Goal: Transaction & Acquisition: Purchase product/service

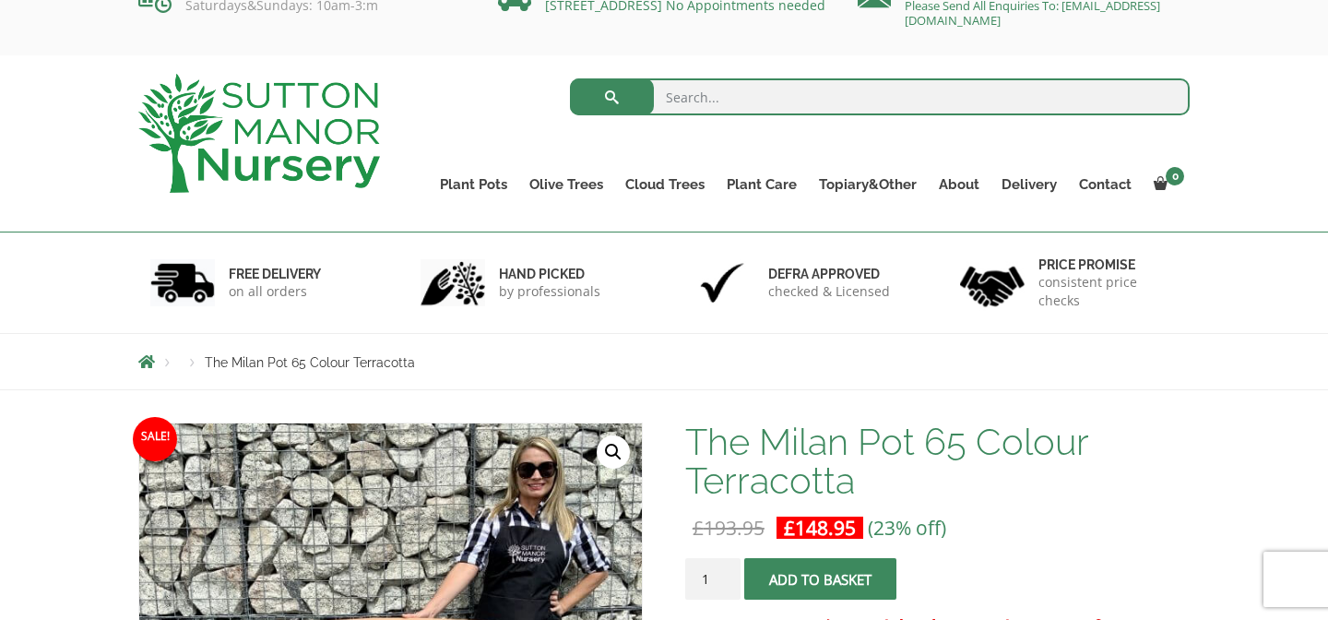
scroll to position [4, 0]
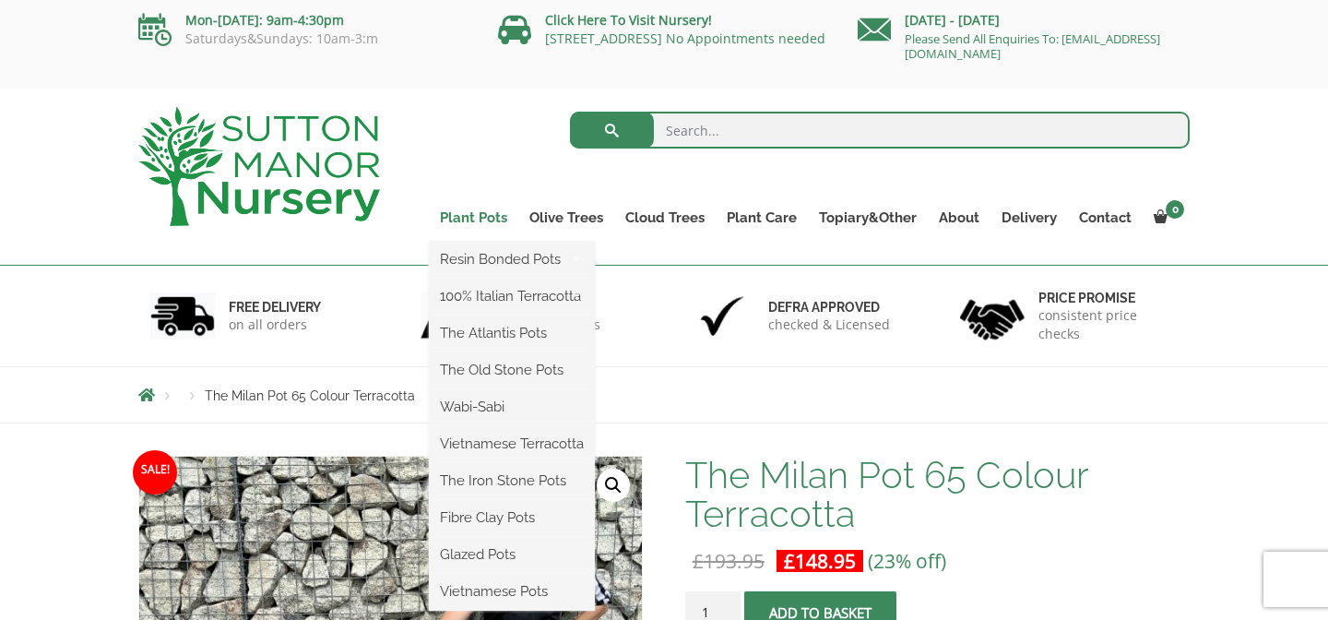
click at [468, 212] on link "Plant Pots" at bounding box center [473, 218] width 89 height 26
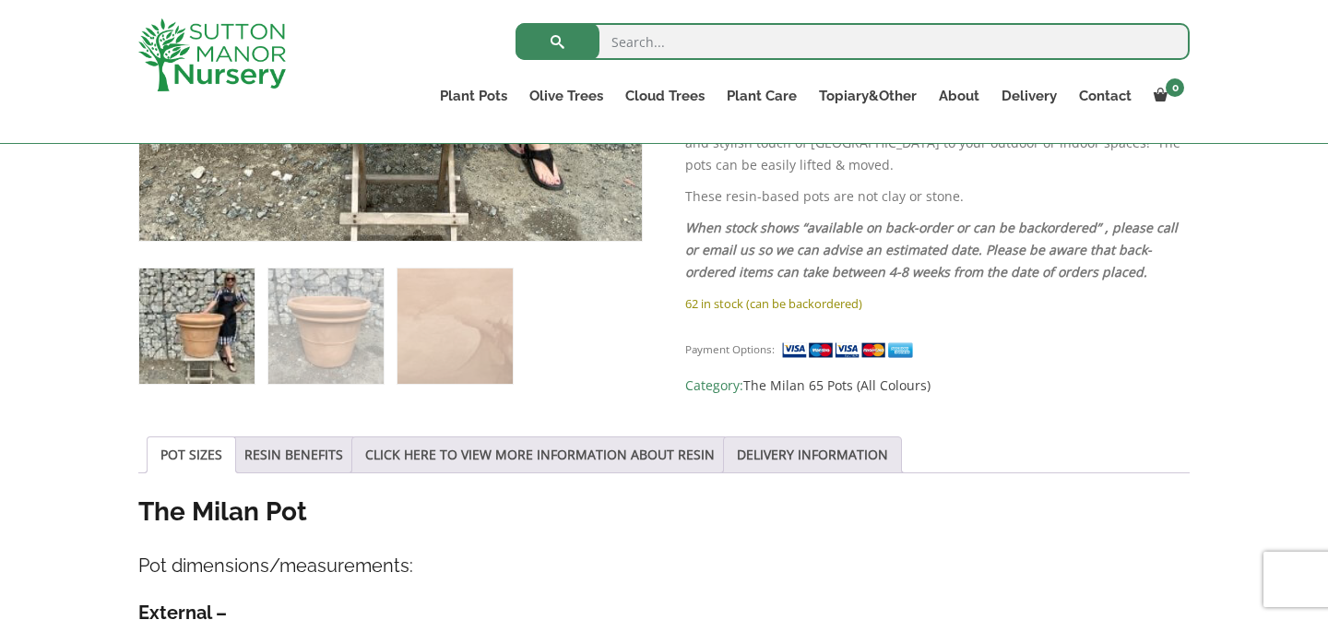
scroll to position [712, 0]
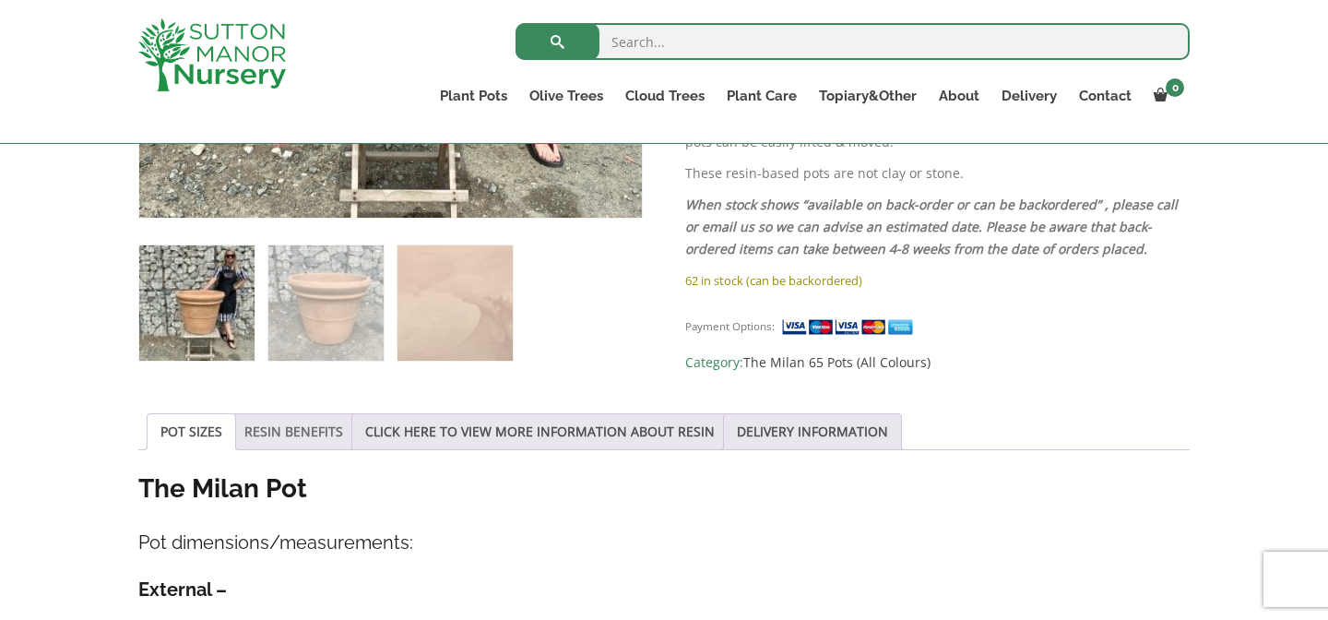
click at [295, 440] on link "RESIN BENEFITS" at bounding box center [293, 431] width 99 height 35
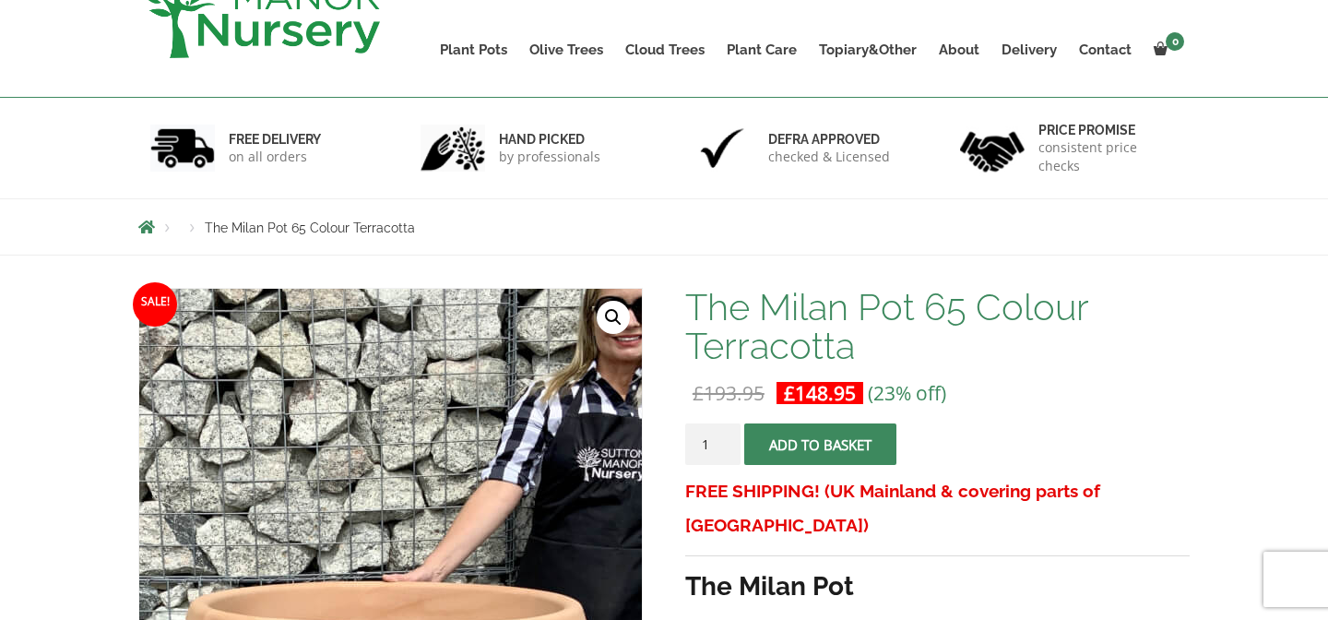
scroll to position [0, 0]
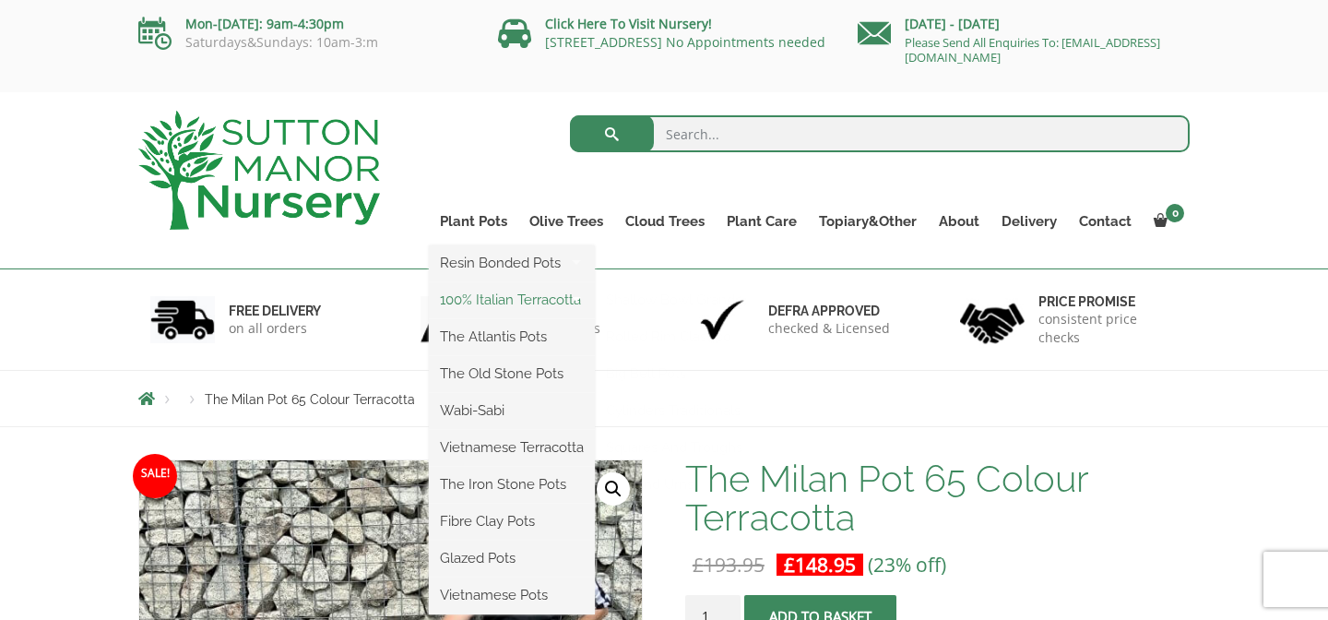
click at [492, 302] on link "100% Italian Terracotta" at bounding box center [512, 300] width 166 height 28
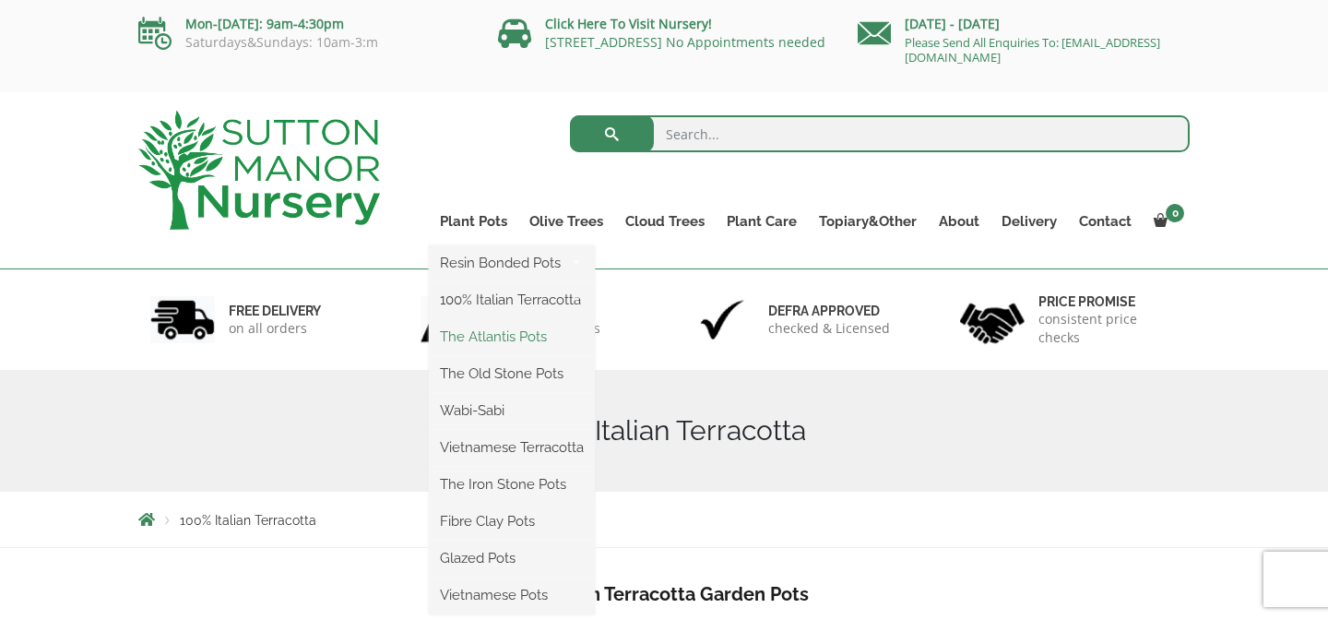
click at [490, 339] on link "The Atlantis Pots" at bounding box center [512, 337] width 166 height 28
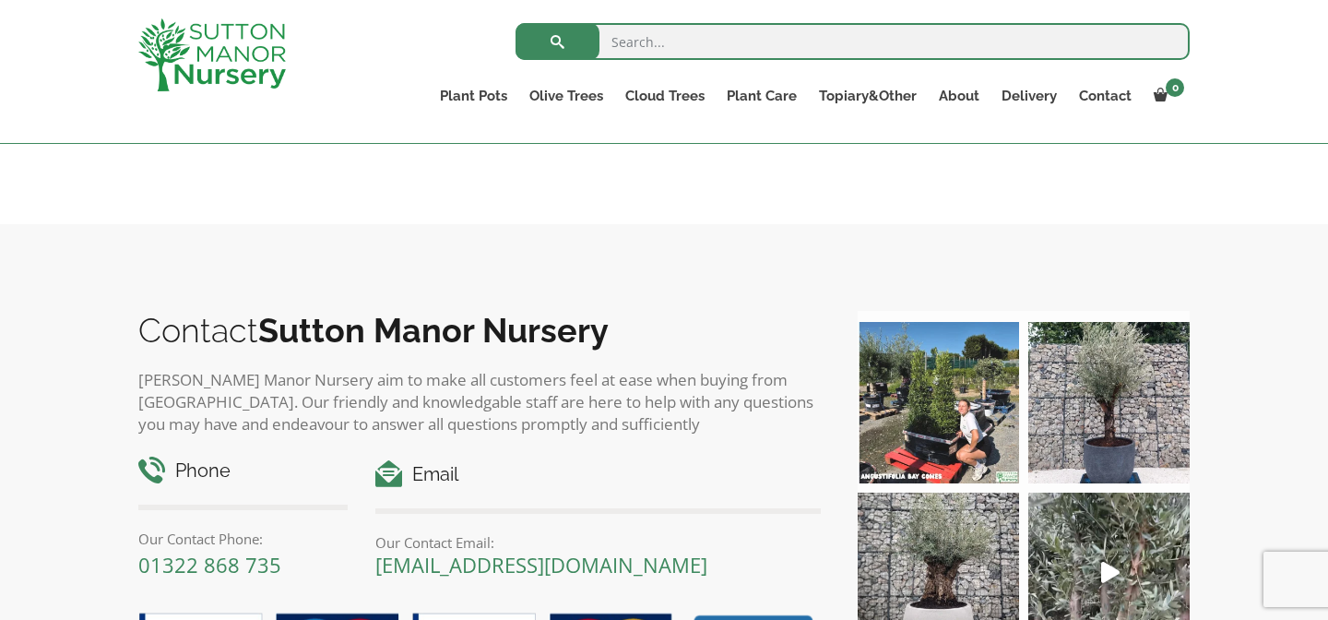
scroll to position [2039, 0]
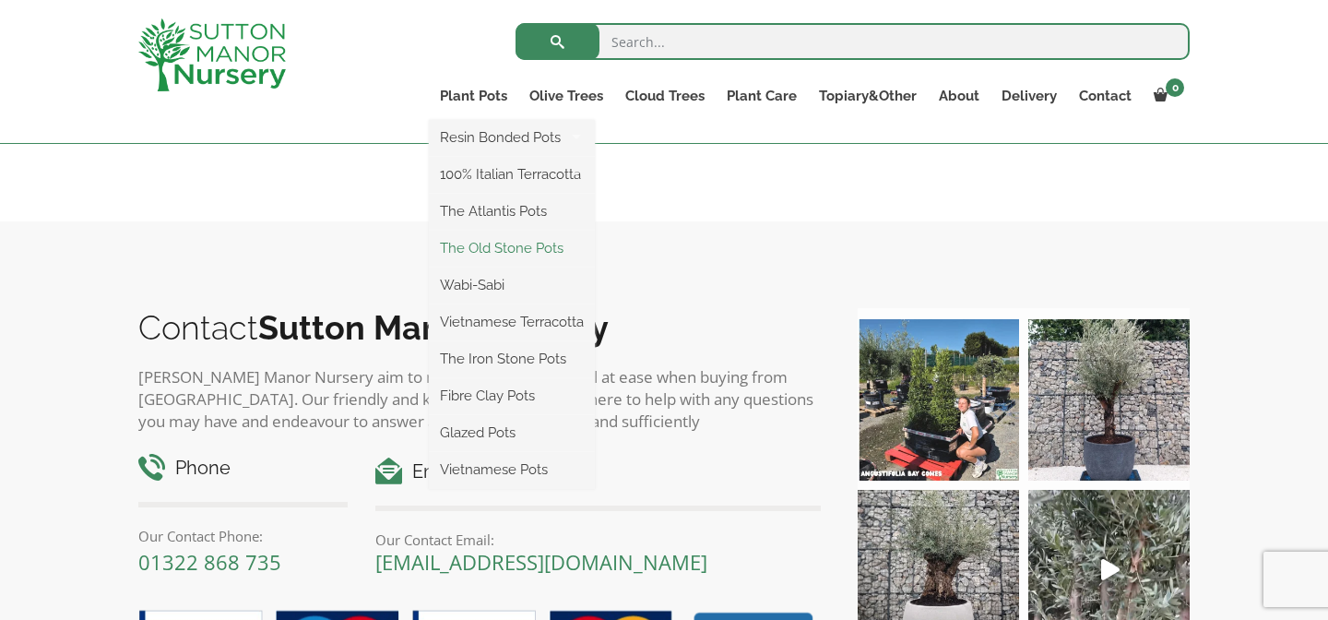
click at [508, 242] on link "The Old Stone Pots" at bounding box center [512, 248] width 166 height 28
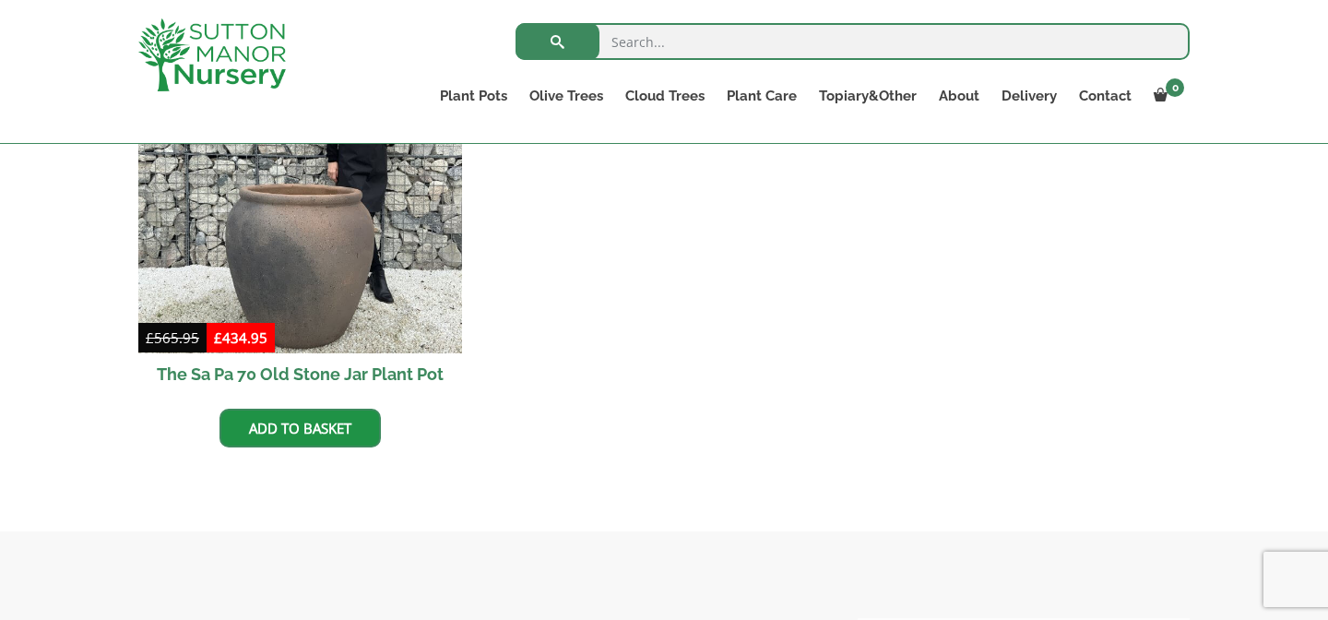
scroll to position [1706, 0]
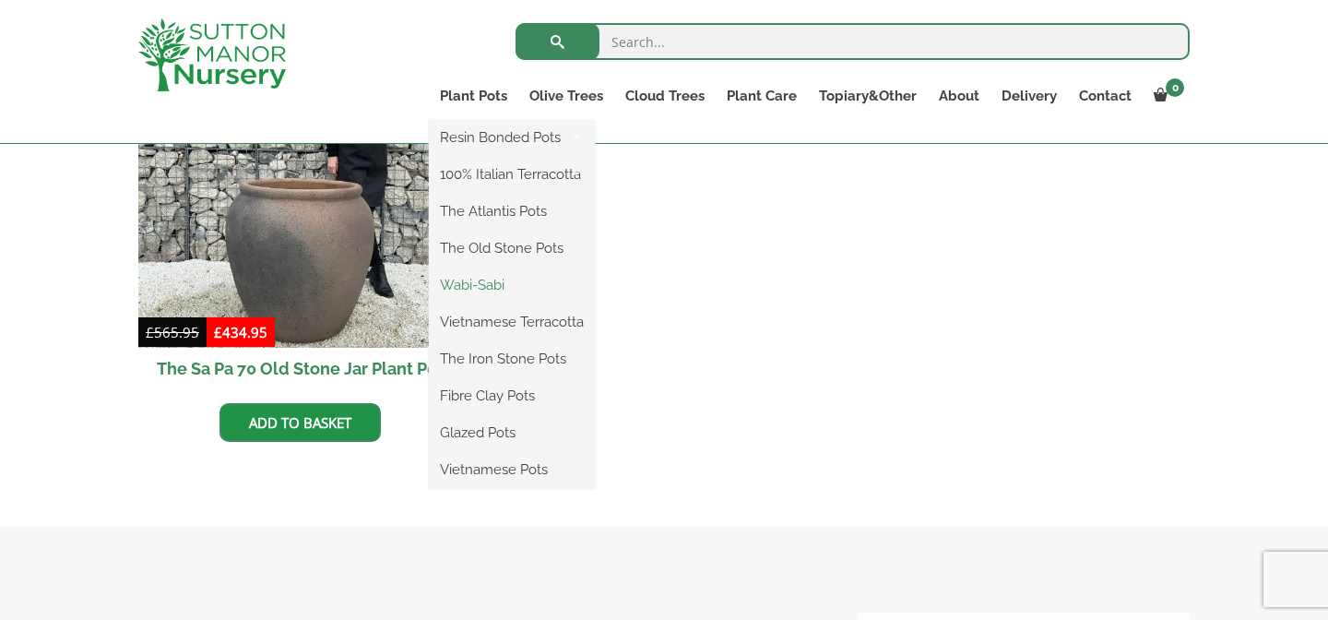
click at [498, 280] on link "Wabi-Sabi" at bounding box center [512, 285] width 166 height 28
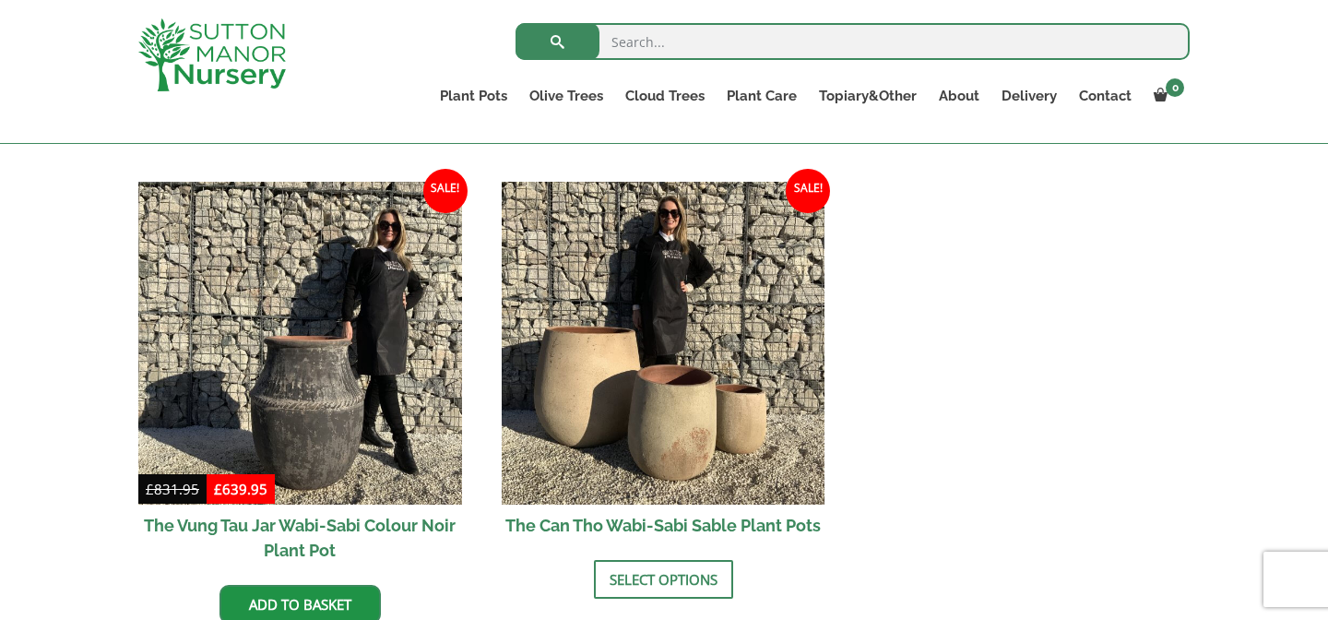
scroll to position [2360, 0]
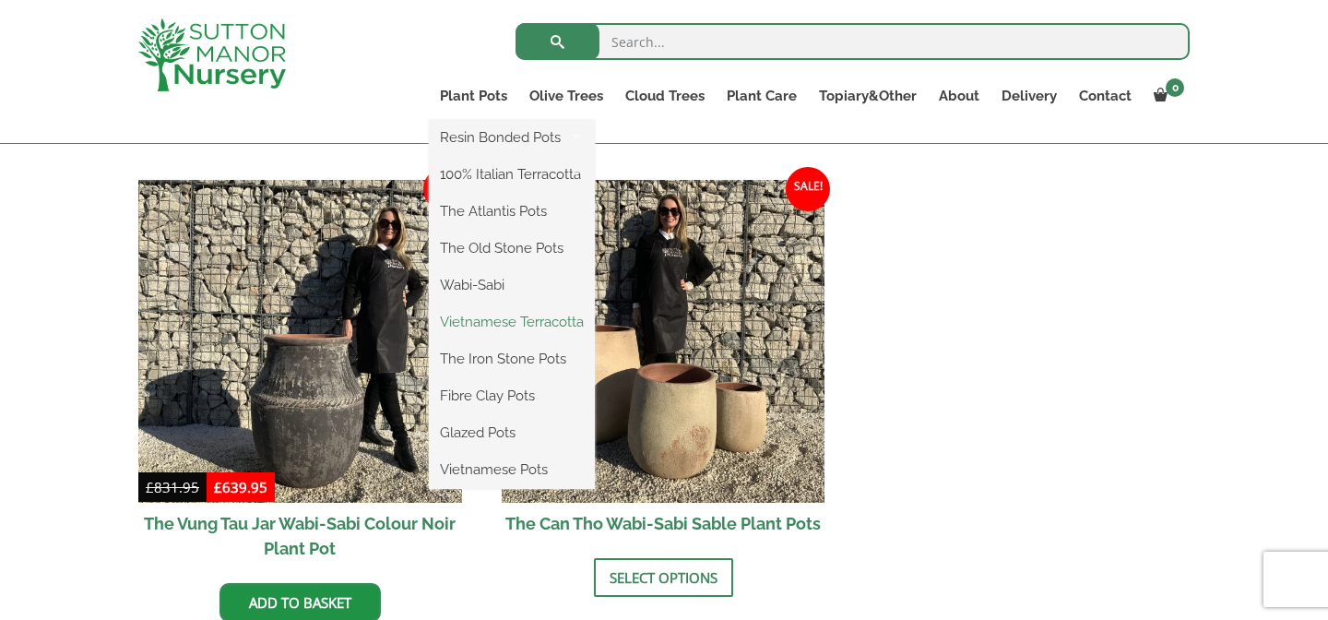
click at [495, 327] on link "Vietnamese Terracotta" at bounding box center [512, 322] width 166 height 28
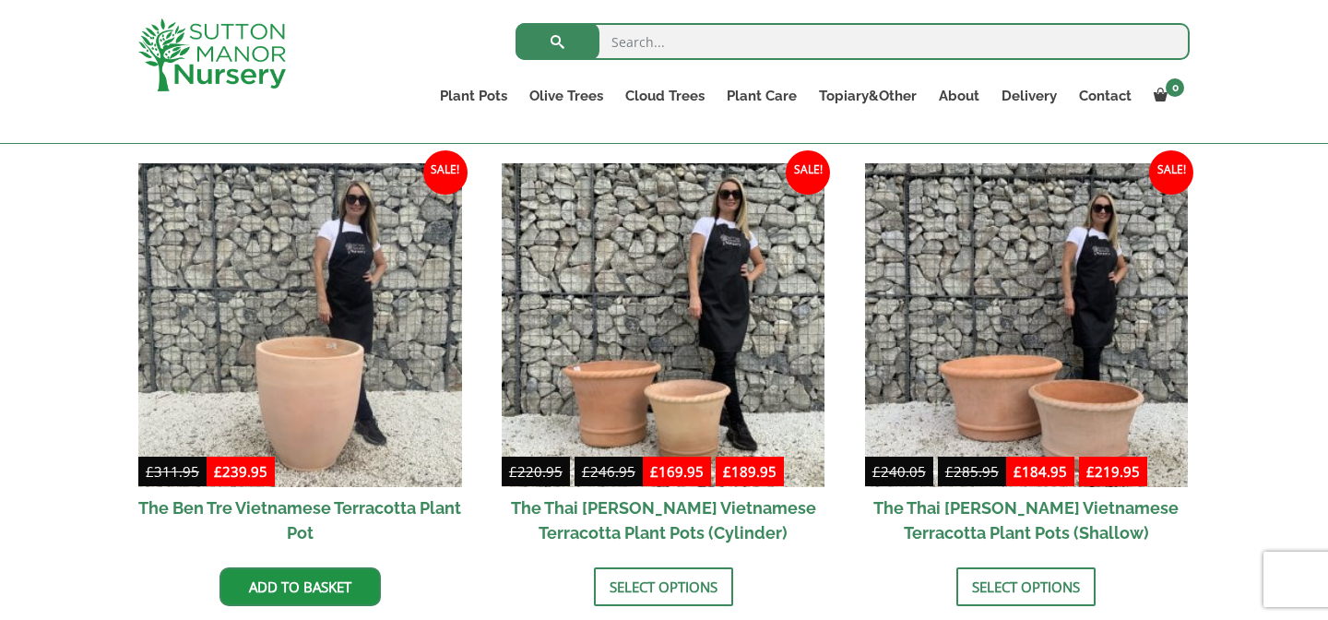
scroll to position [458, 0]
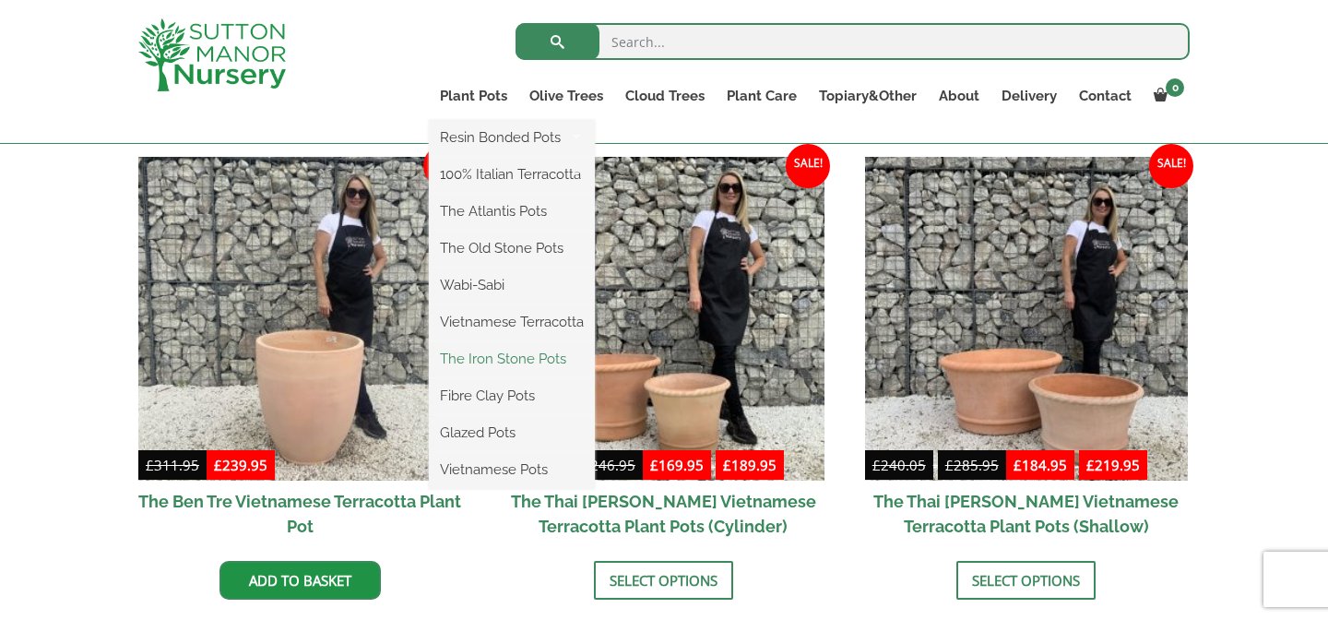
click at [499, 353] on link "The Iron Stone Pots" at bounding box center [512, 359] width 166 height 28
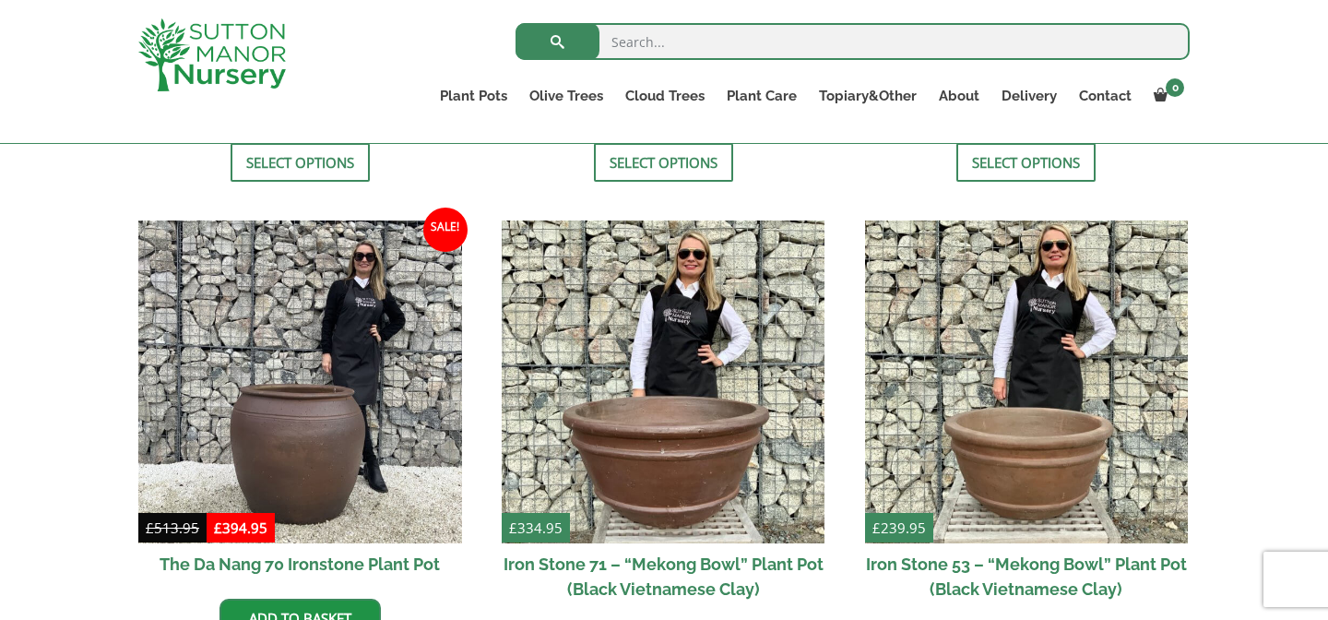
scroll to position [771, 0]
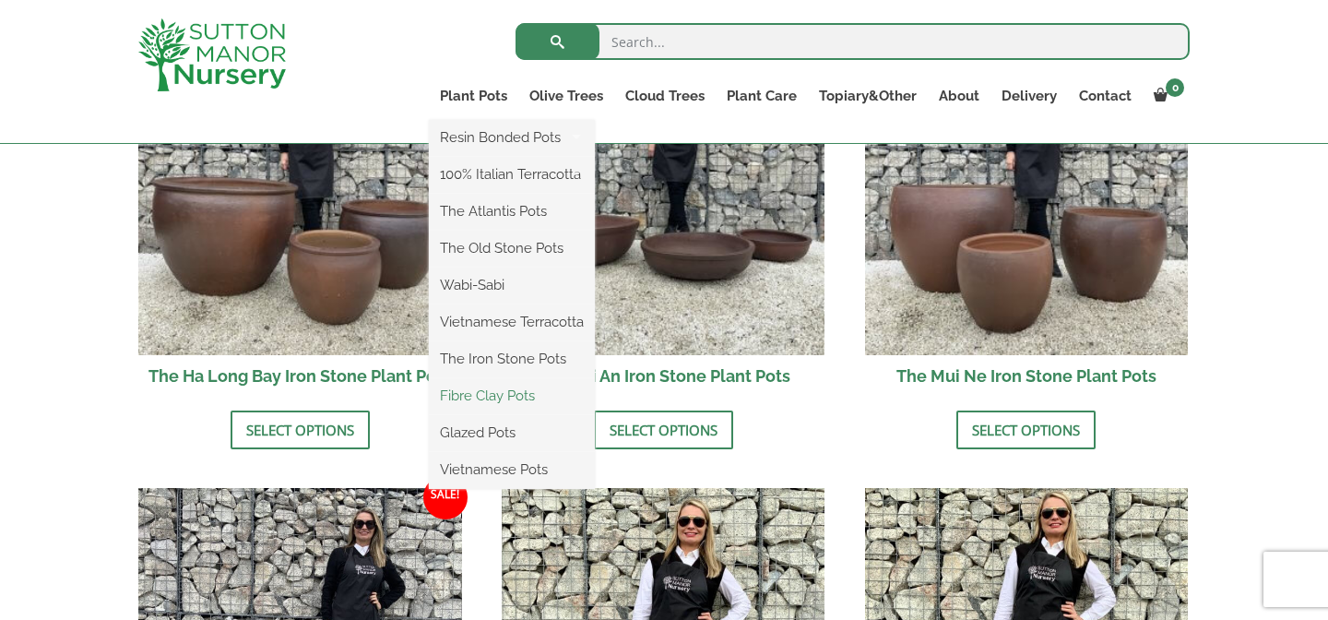
click at [477, 403] on link "Fibre Clay Pots" at bounding box center [512, 396] width 166 height 28
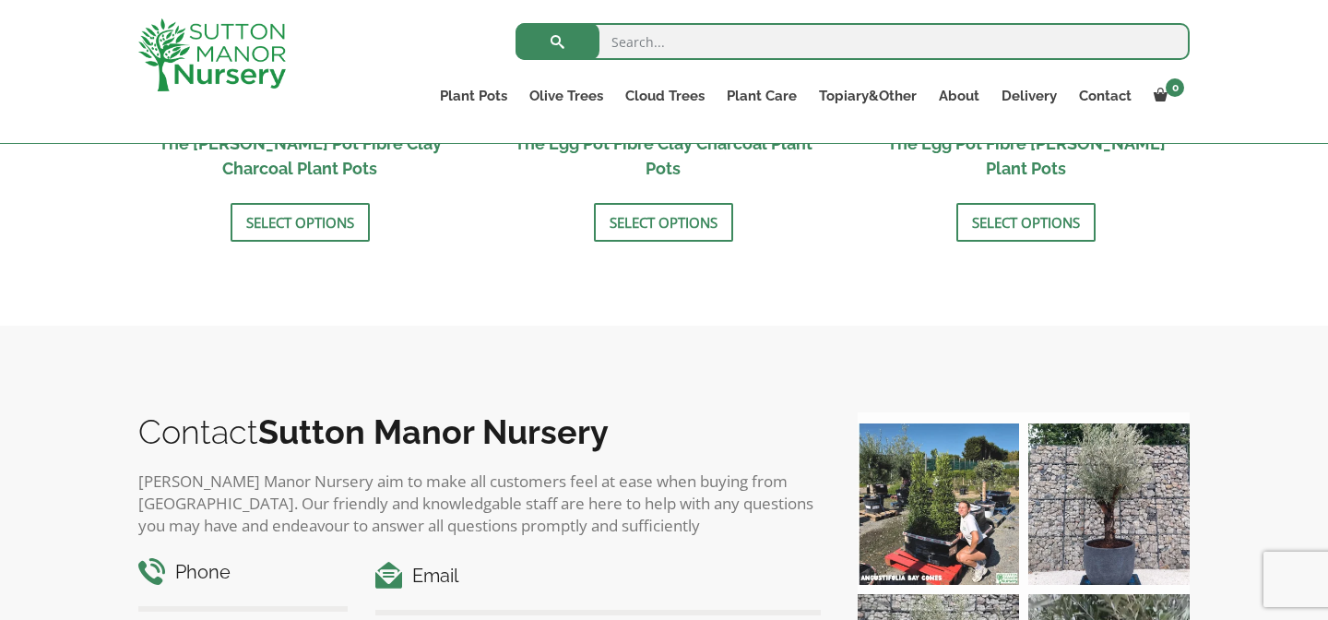
scroll to position [784, 0]
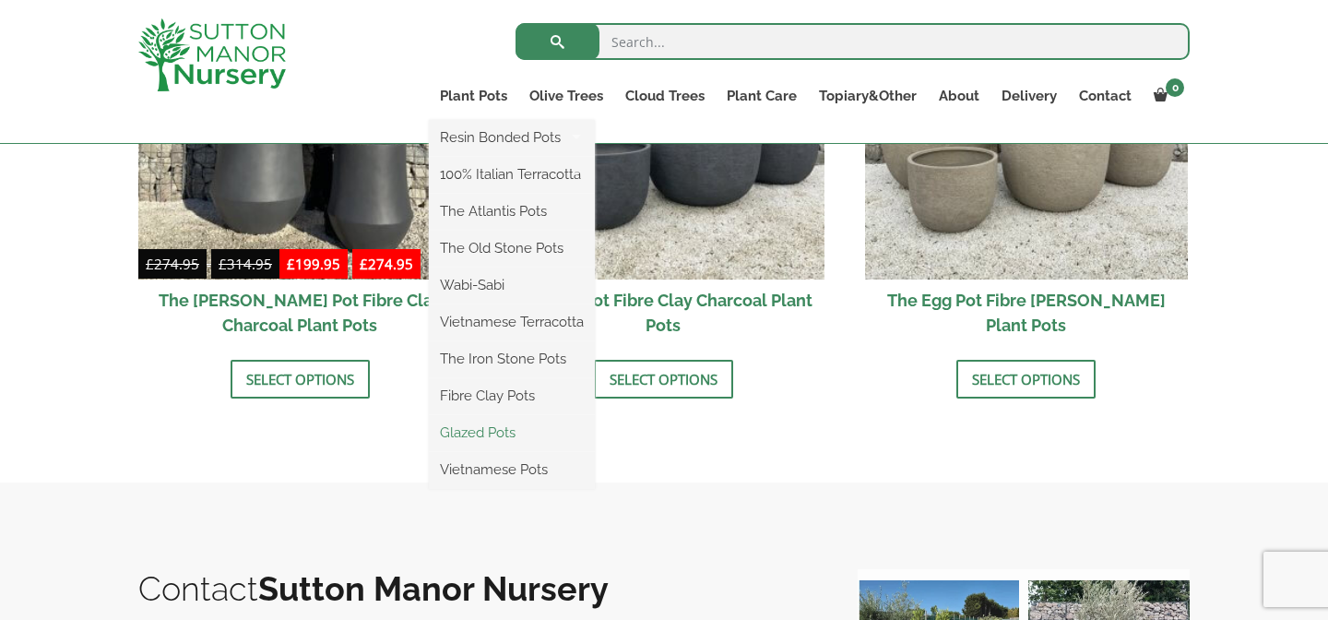
click at [492, 431] on link "Glazed Pots" at bounding box center [512, 433] width 166 height 28
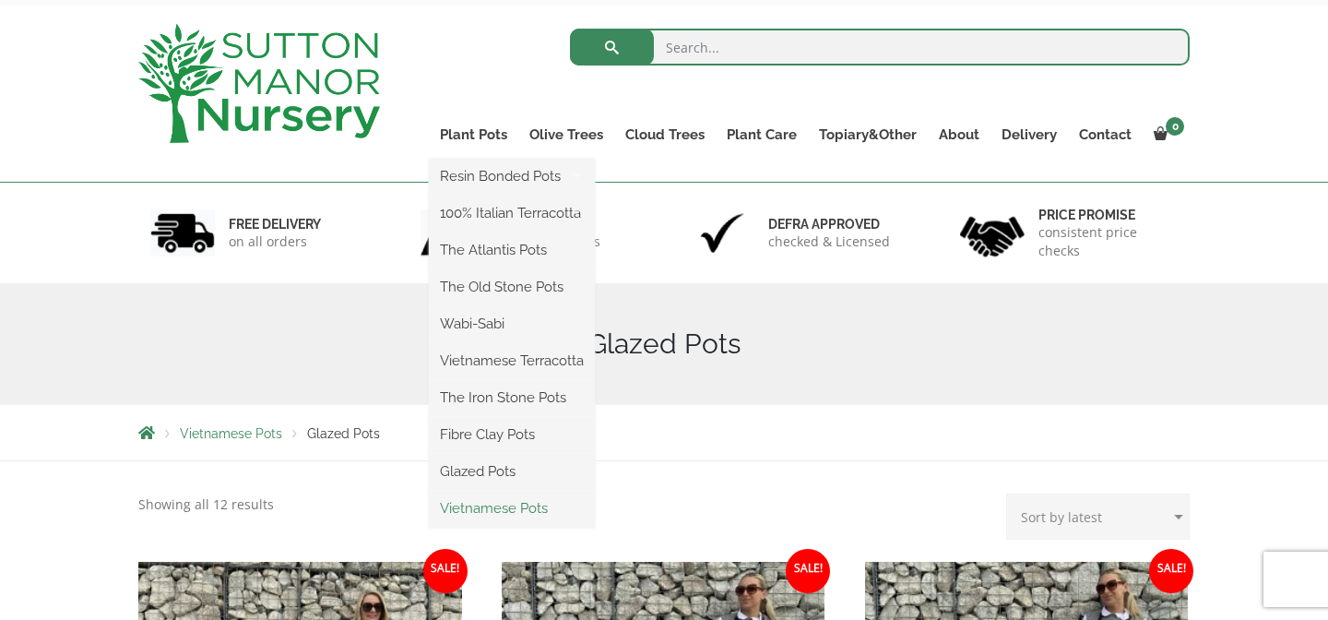
scroll to position [89, 0]
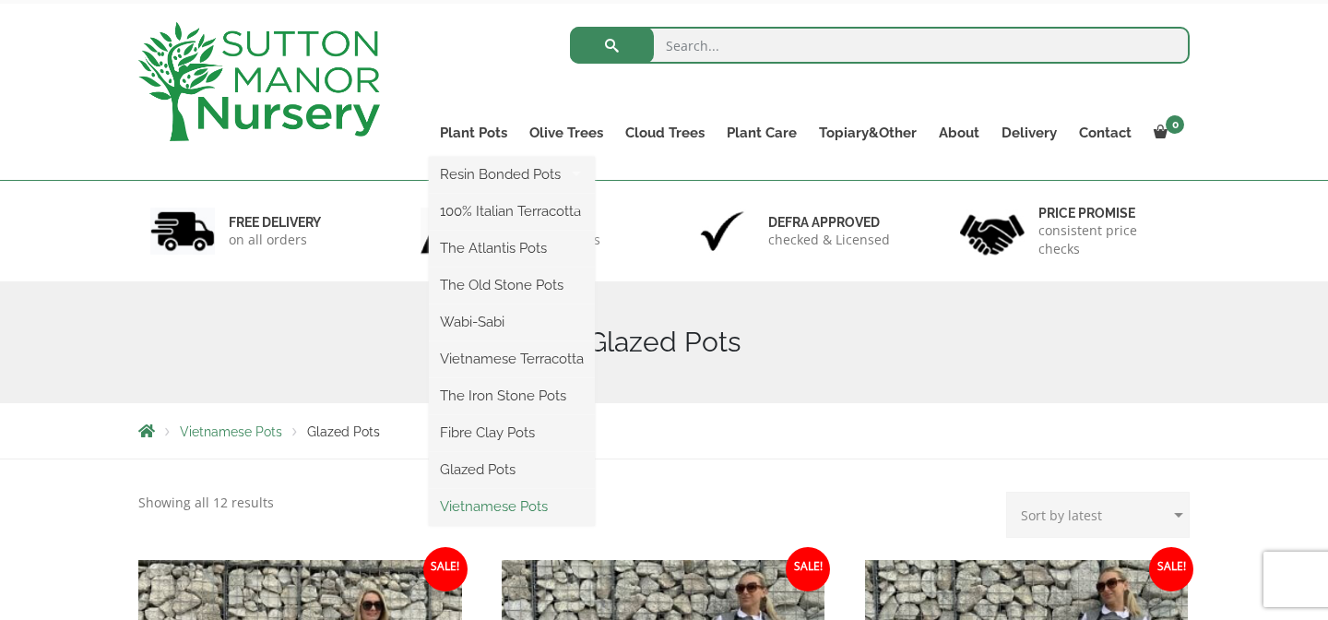
click at [484, 509] on link "Vietnamese Pots" at bounding box center [512, 507] width 166 height 28
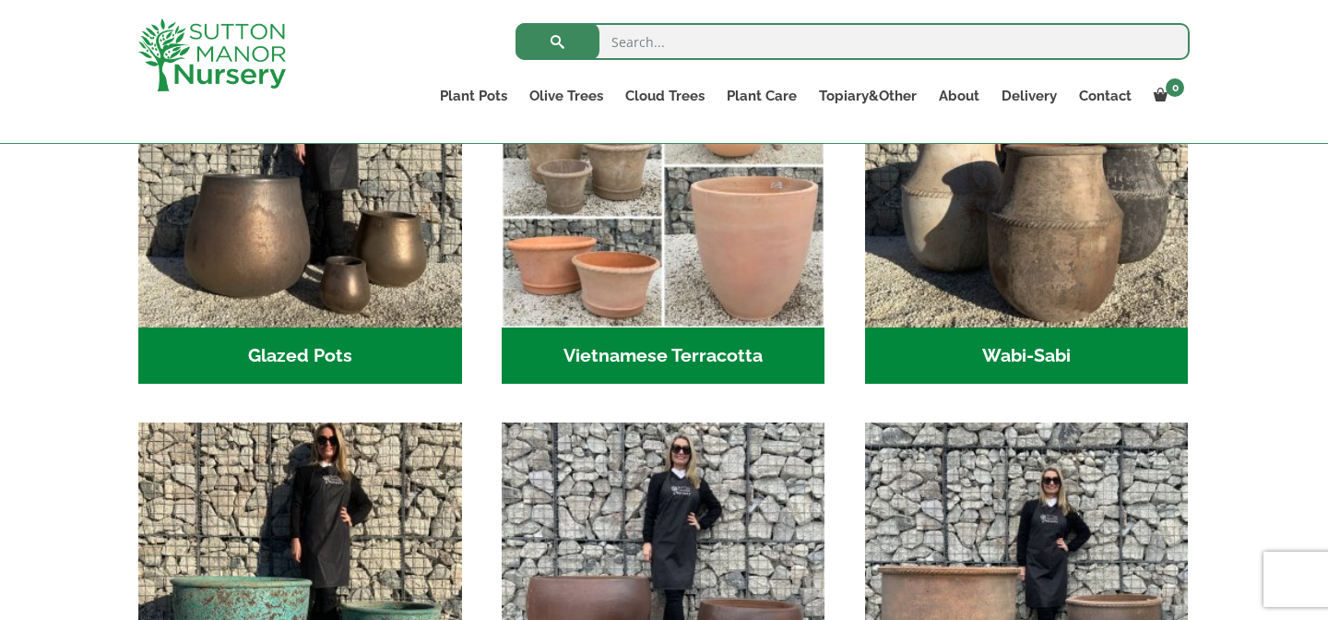
scroll to position [403, 0]
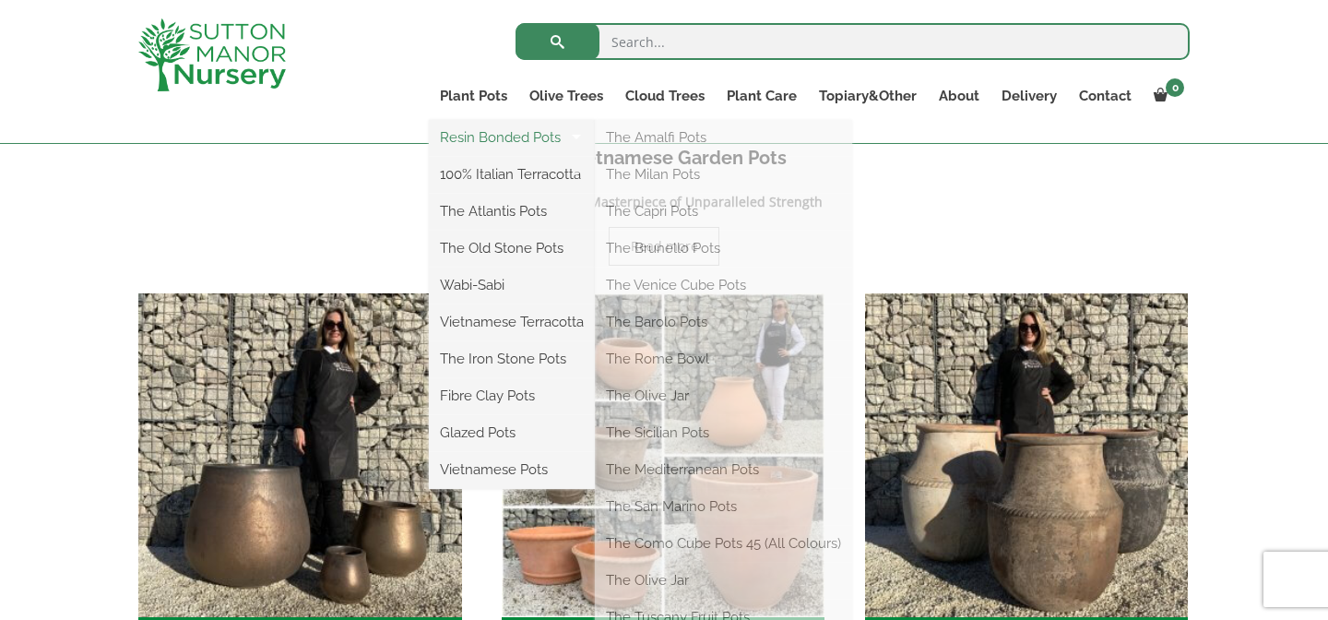
click at [486, 132] on link "Resin Bonded Pots" at bounding box center [512, 138] width 166 height 28
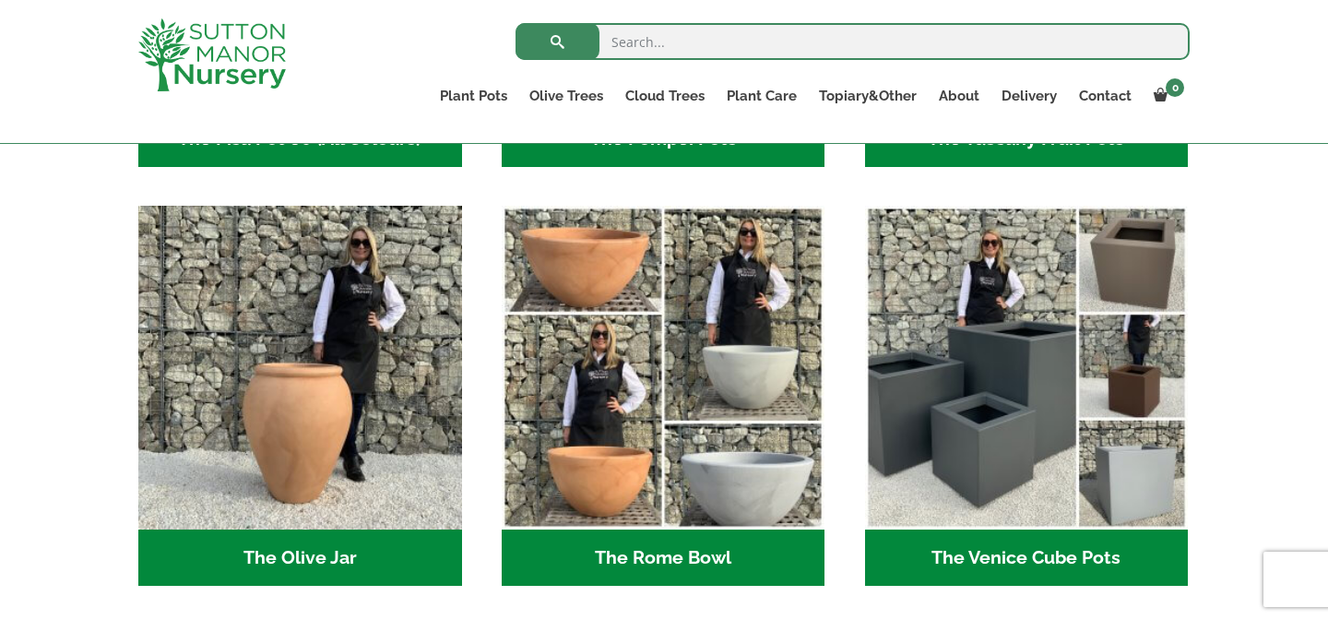
scroll to position [1563, 0]
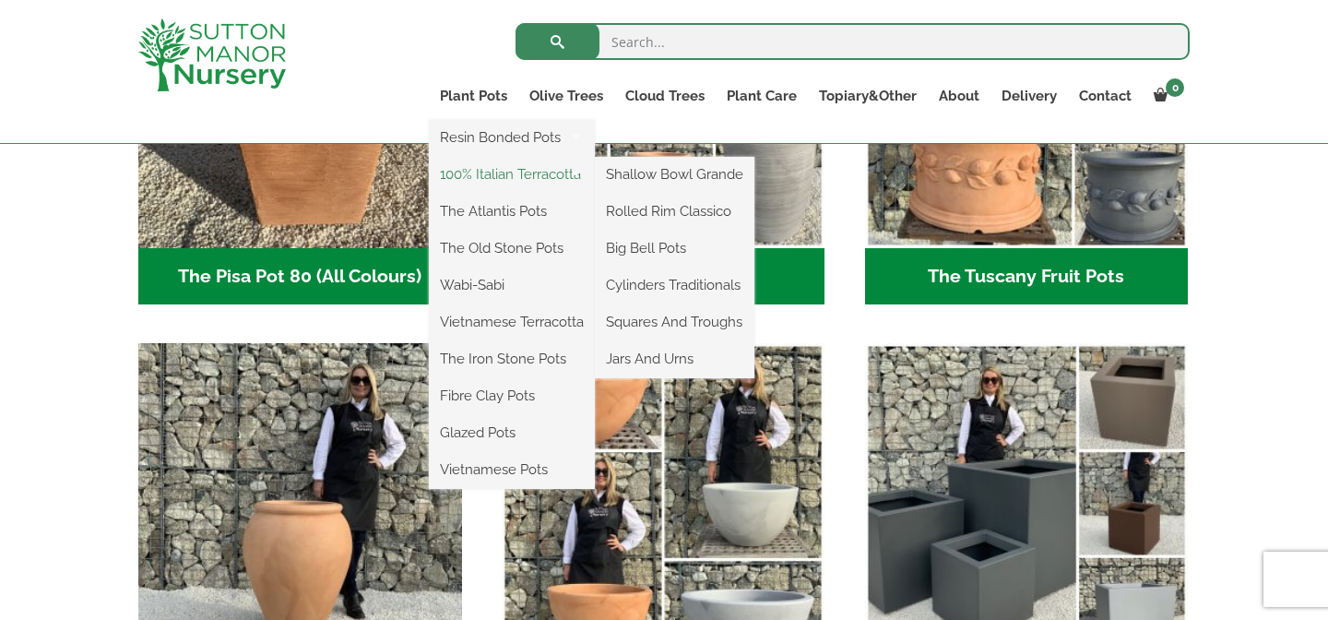
click at [481, 166] on link "100% Italian Terracotta" at bounding box center [512, 175] width 166 height 28
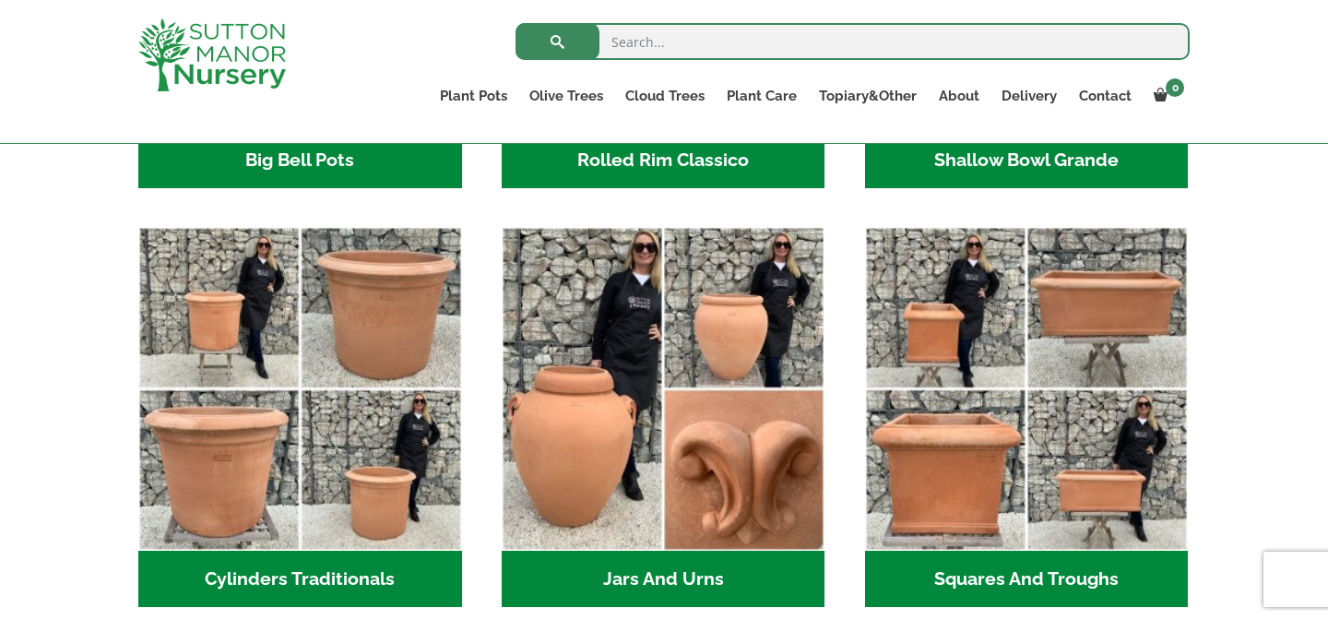
scroll to position [924, 0]
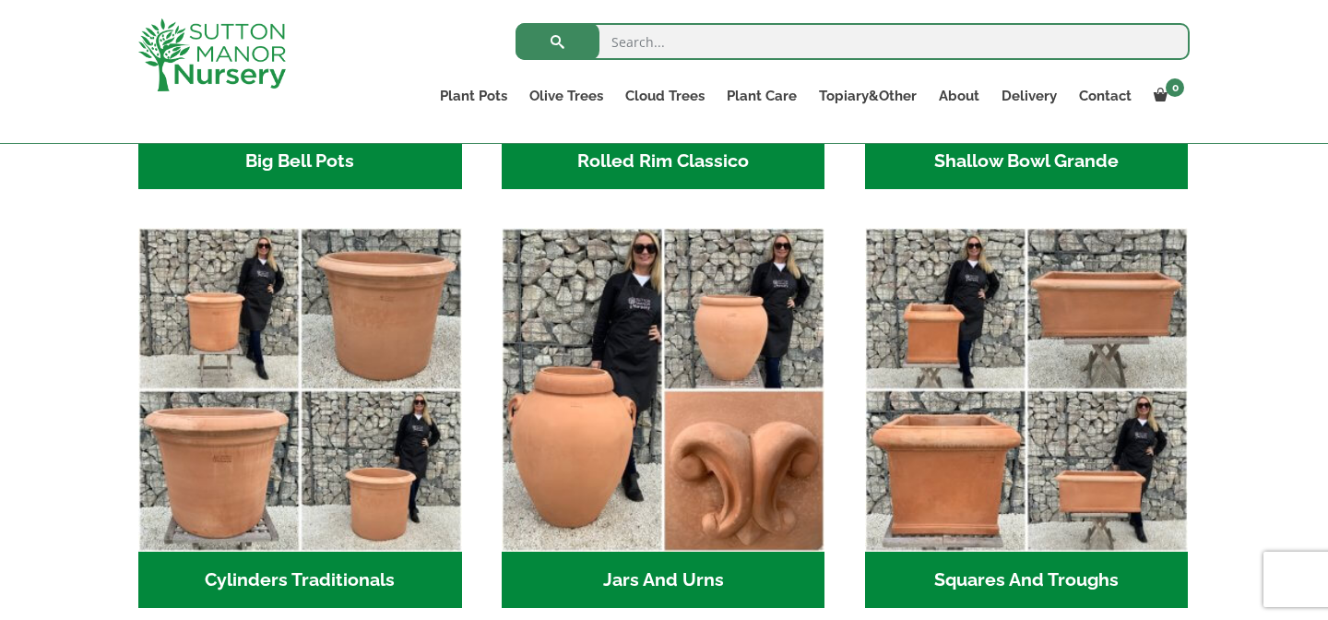
click at [310, 585] on h2 "Cylinders Traditionals (2)" at bounding box center [300, 580] width 324 height 57
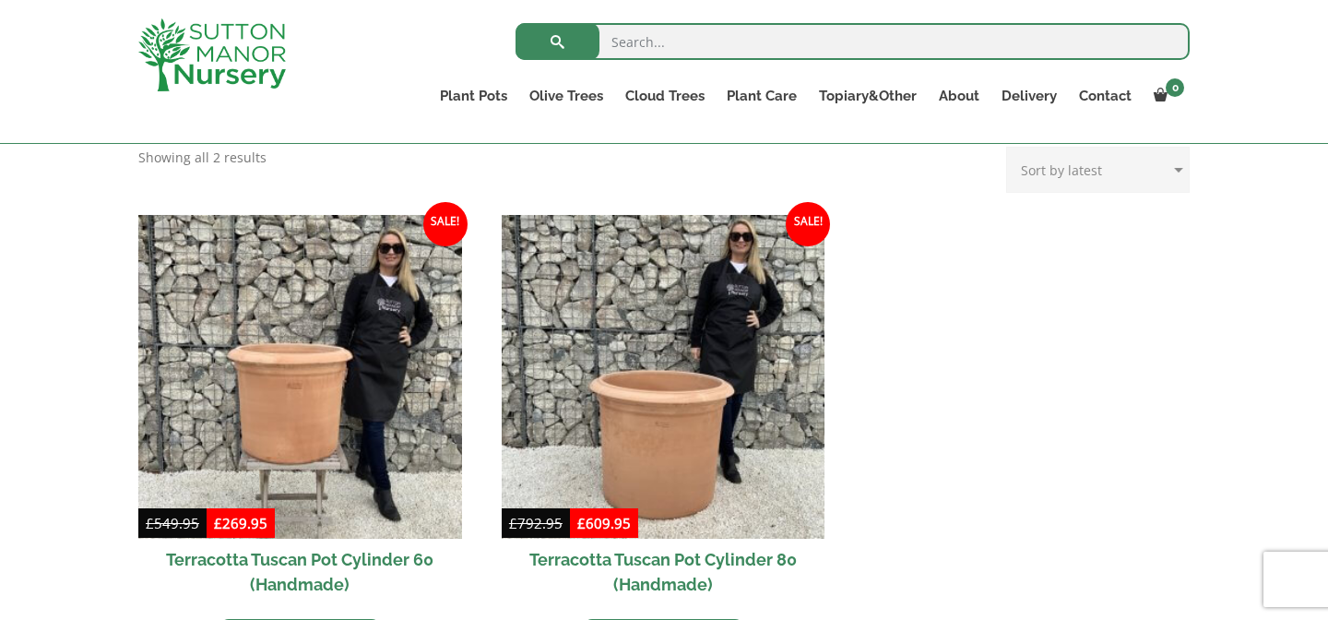
scroll to position [756, 0]
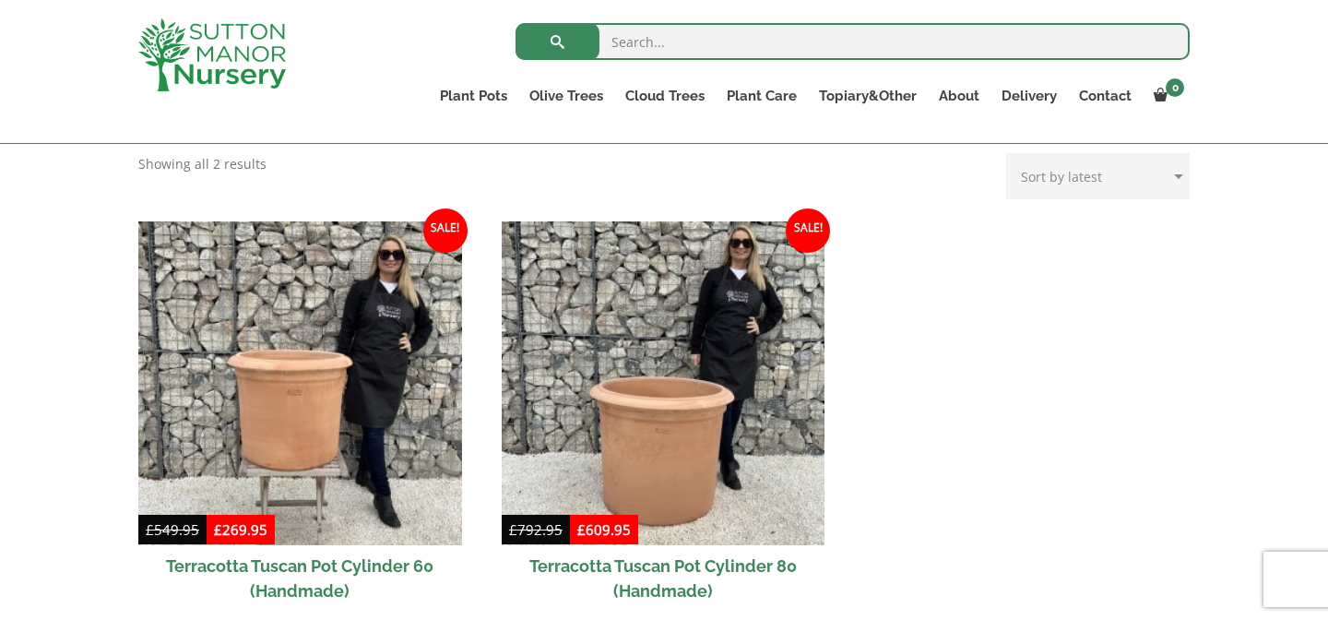
click at [486, 323] on ul "Sale! £ 549.95 Original price was: £549.95. £ 269.95 Current price is: £269.95.…" at bounding box center [664, 461] width 1052 height 481
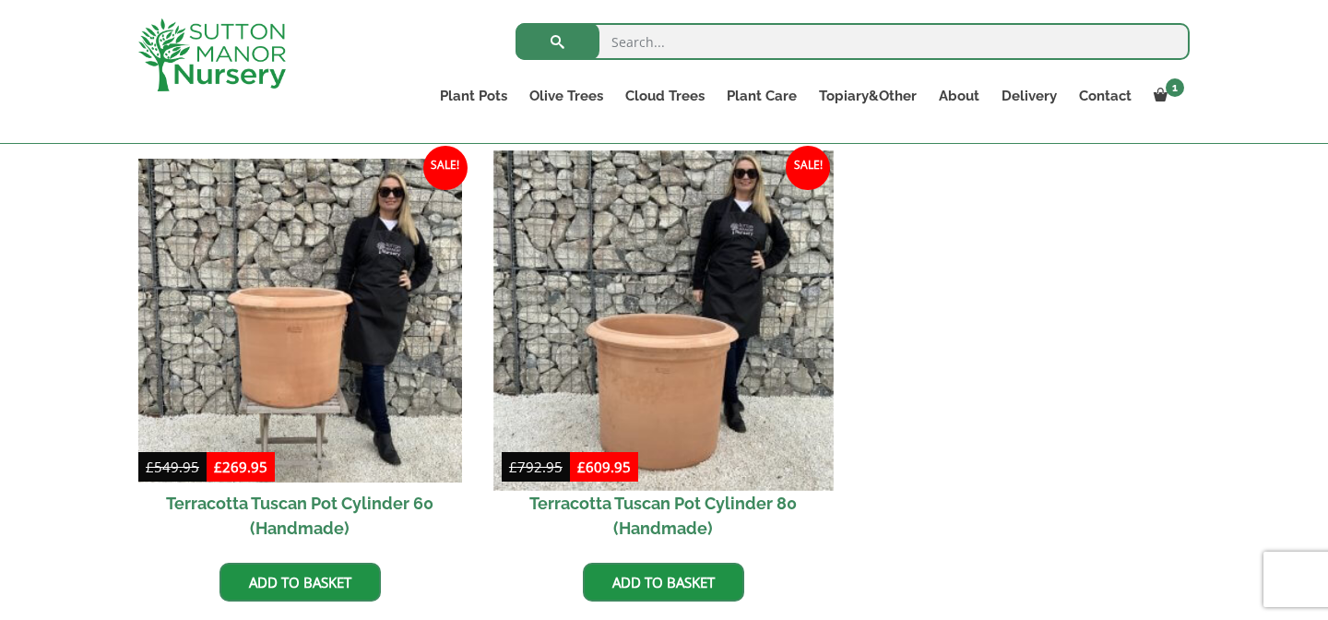
scroll to position [840, 0]
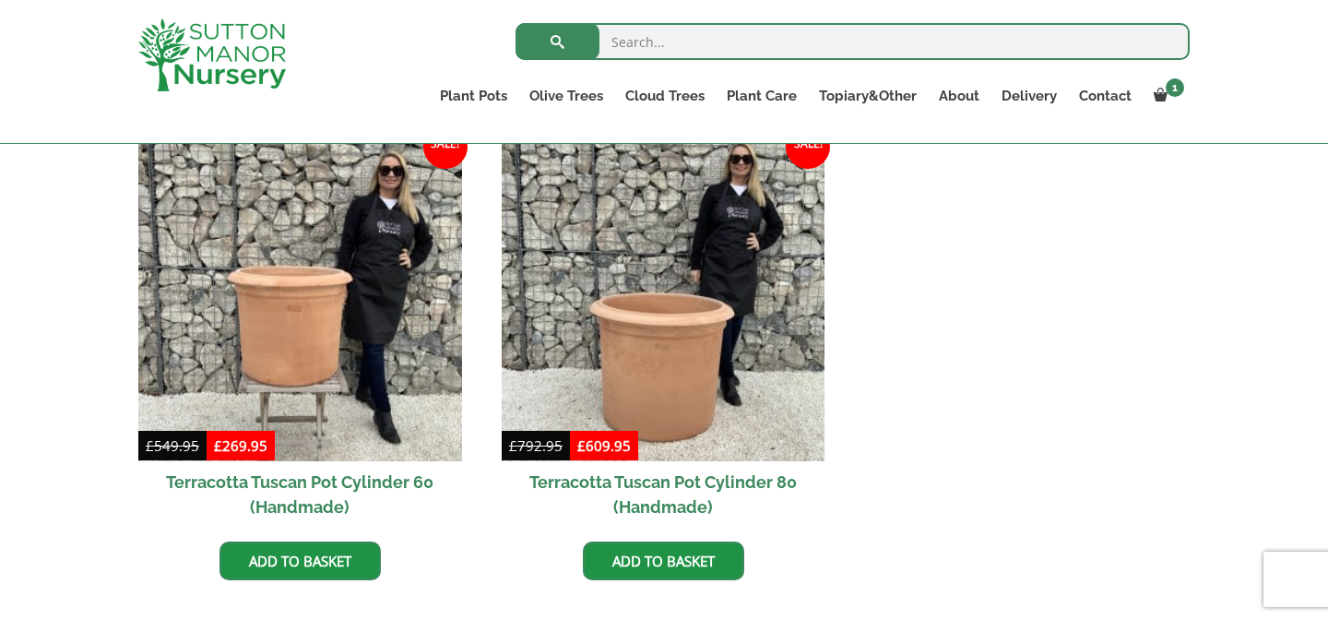
click at [288, 483] on h2 "Terracotta Tuscan Pot Cylinder 60 (Handmade)" at bounding box center [300, 494] width 324 height 66
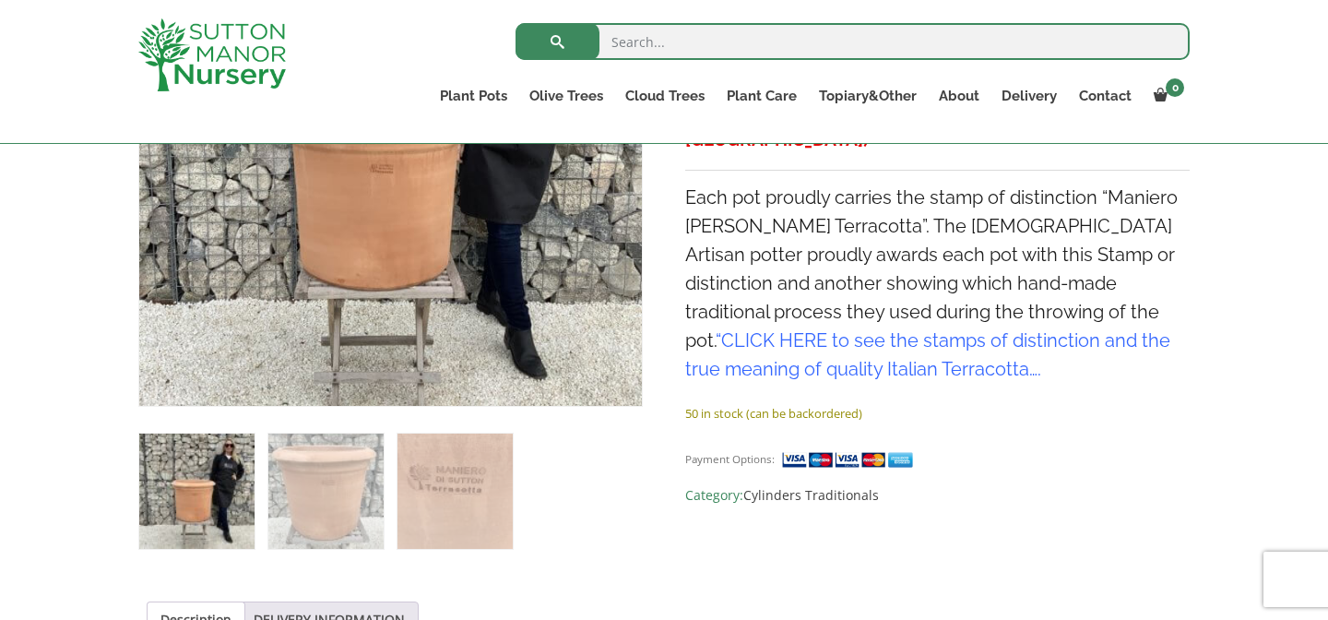
scroll to position [531, 0]
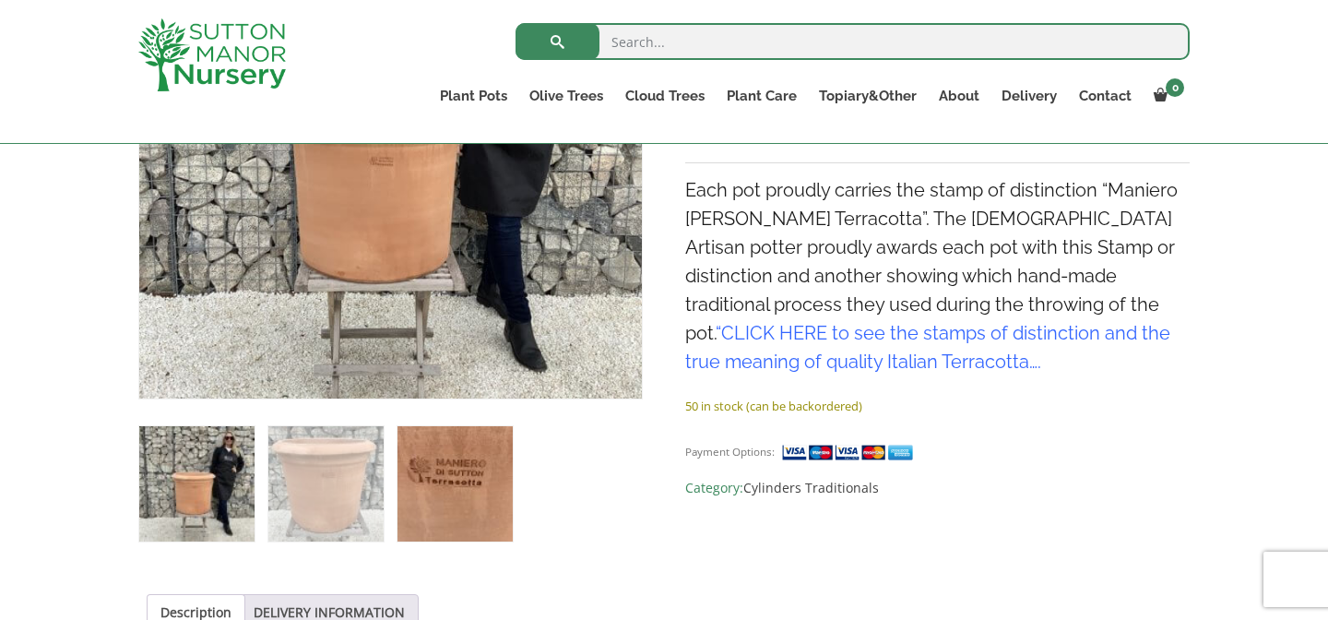
click at [461, 463] on img at bounding box center [455, 483] width 115 height 115
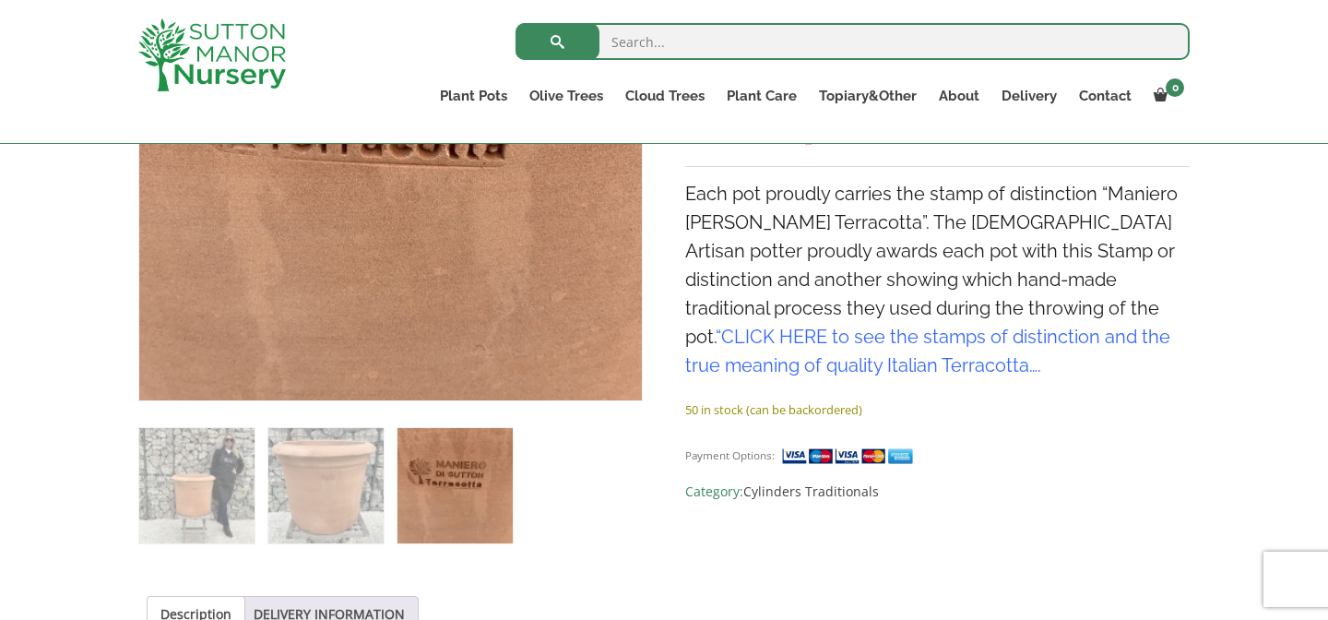
scroll to position [541, 0]
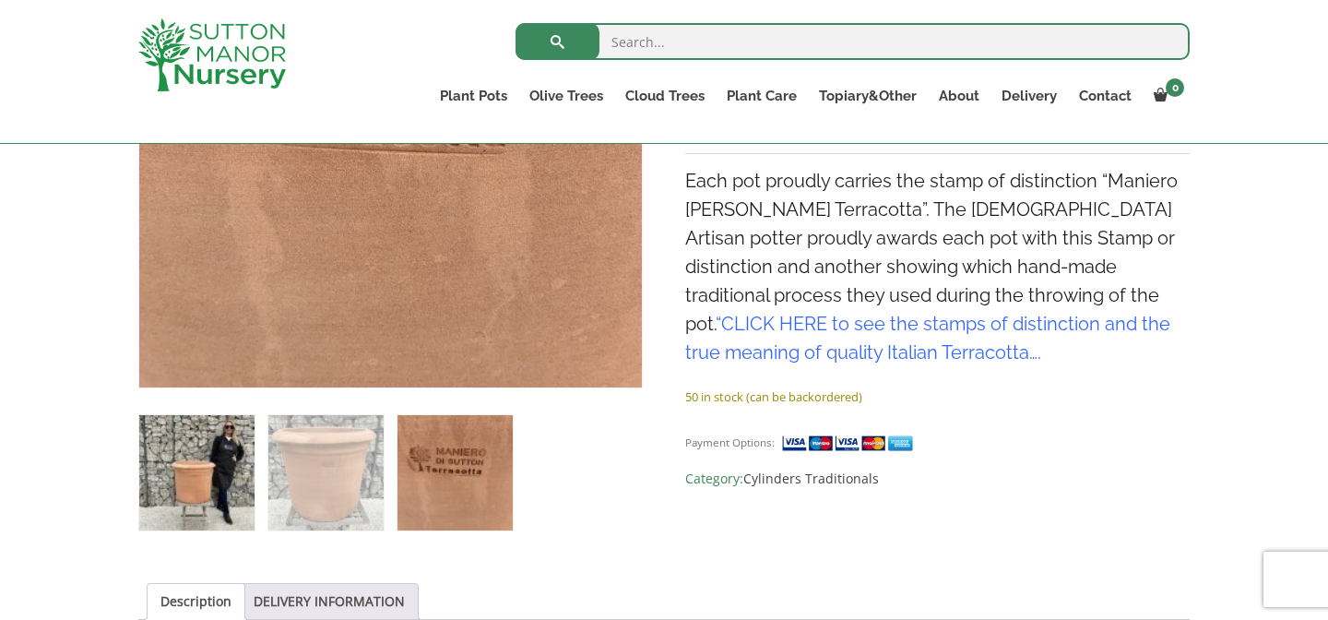
click at [211, 476] on img at bounding box center [196, 472] width 115 height 115
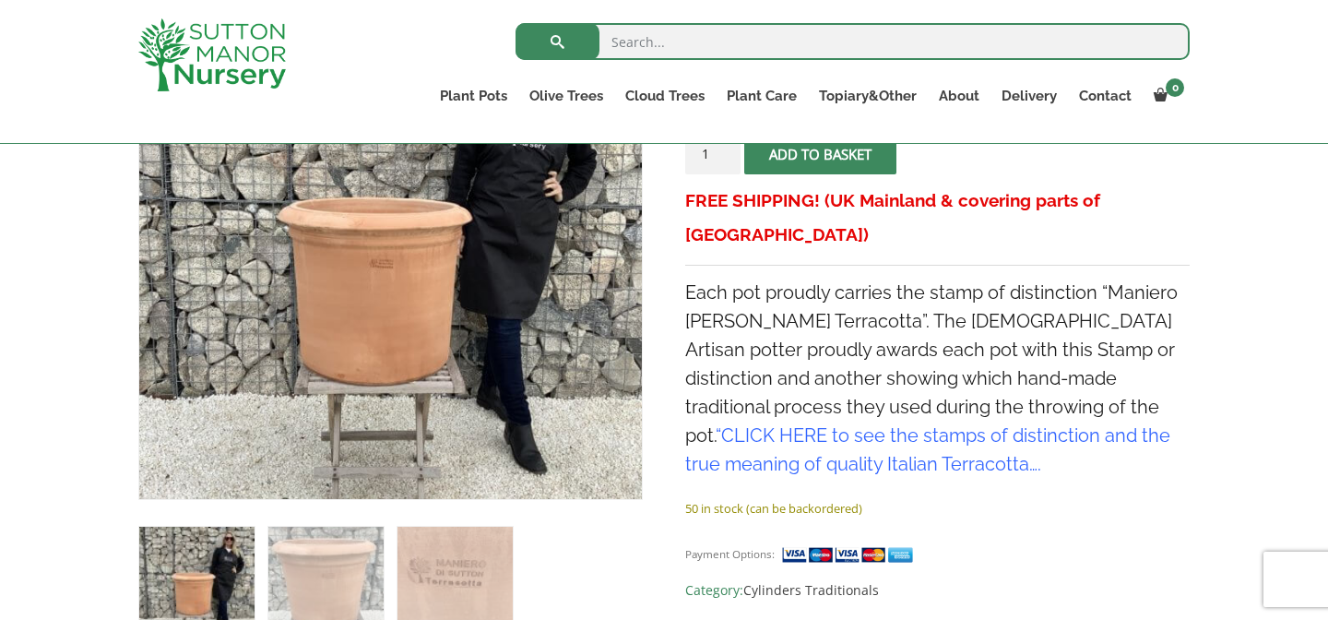
scroll to position [428, 0]
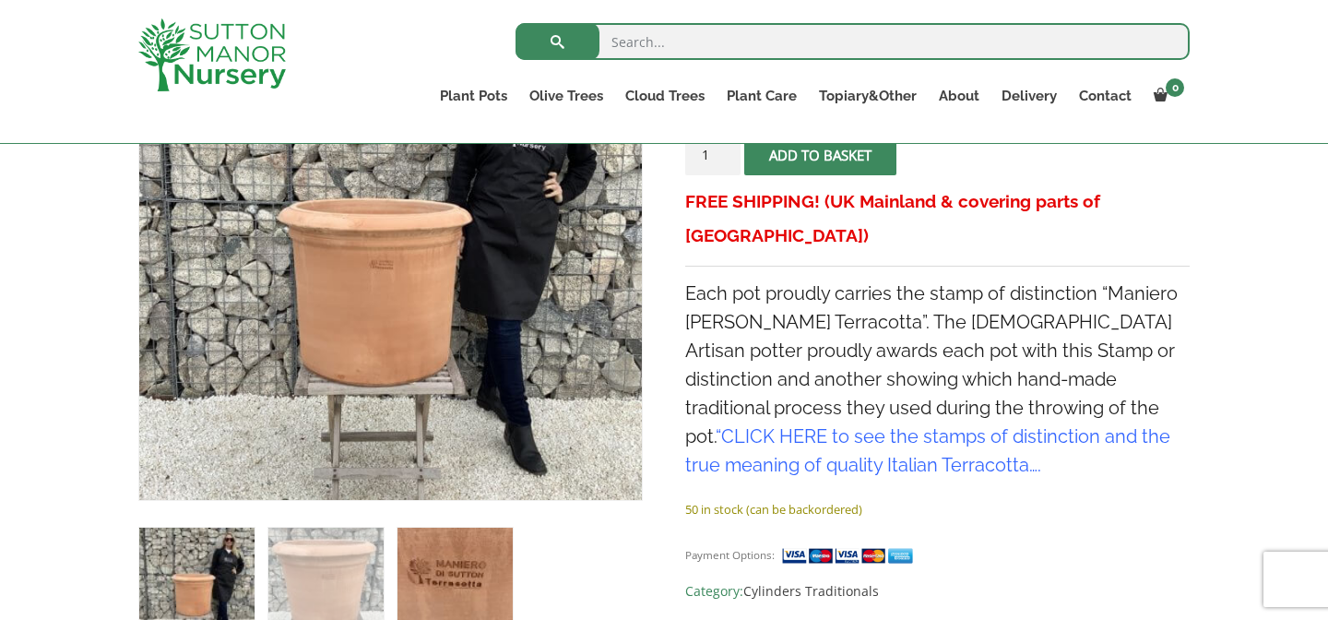
click at [494, 570] on img at bounding box center [455, 585] width 115 height 115
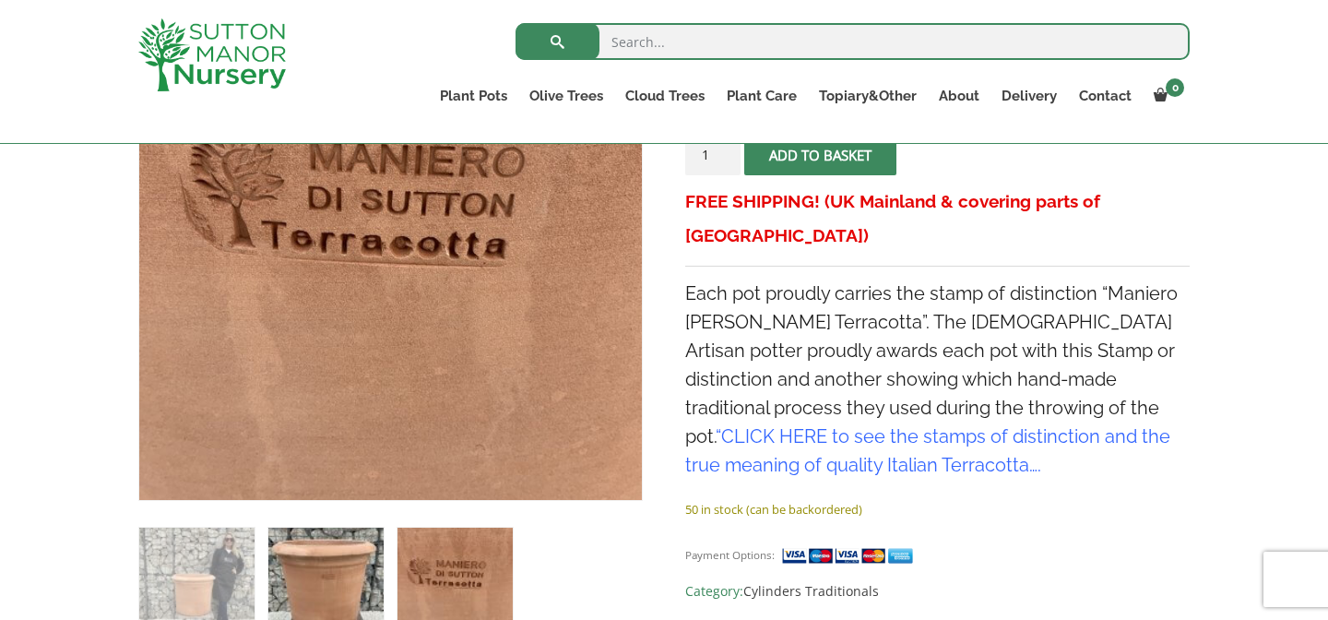
click at [322, 562] on img at bounding box center [325, 585] width 115 height 115
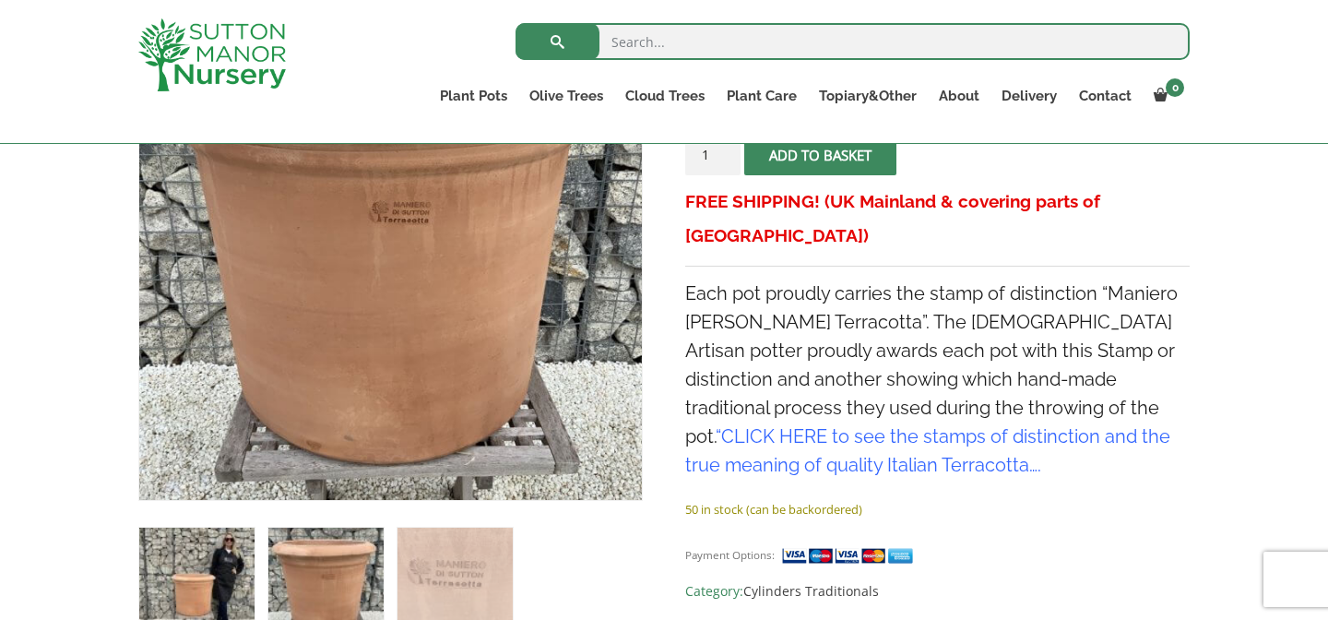
click at [174, 557] on img at bounding box center [196, 585] width 115 height 115
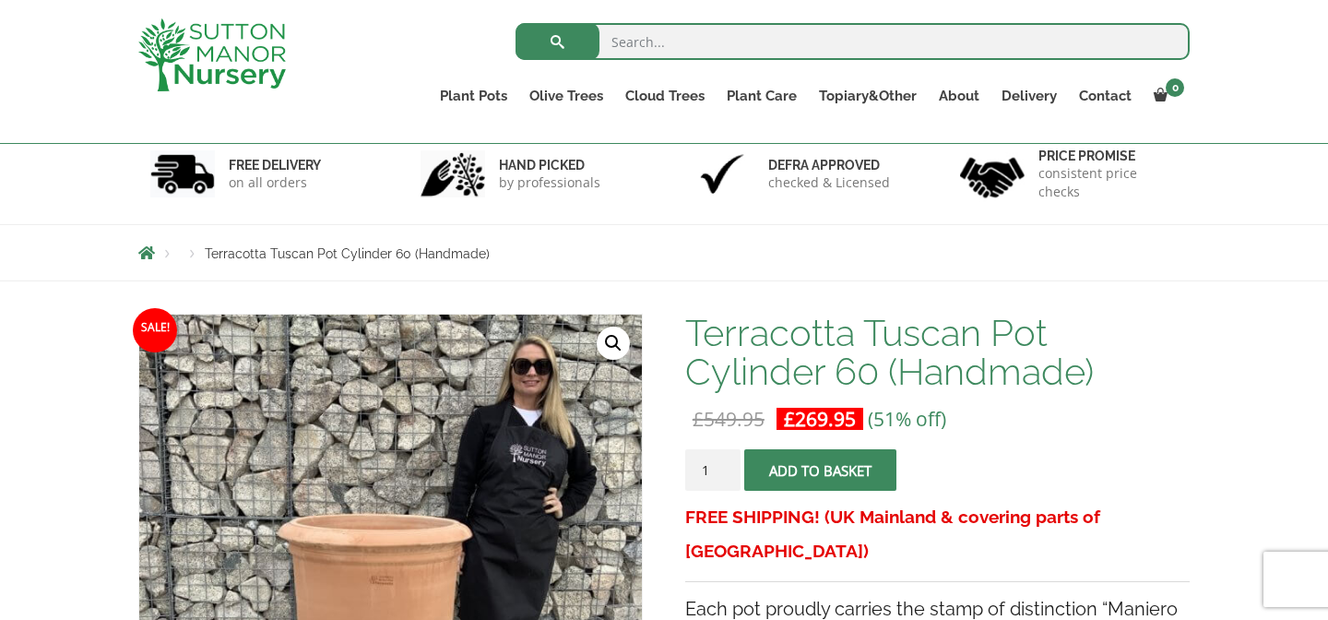
scroll to position [112, 0]
click at [822, 471] on button "Add to basket" at bounding box center [820, 471] width 152 height 42
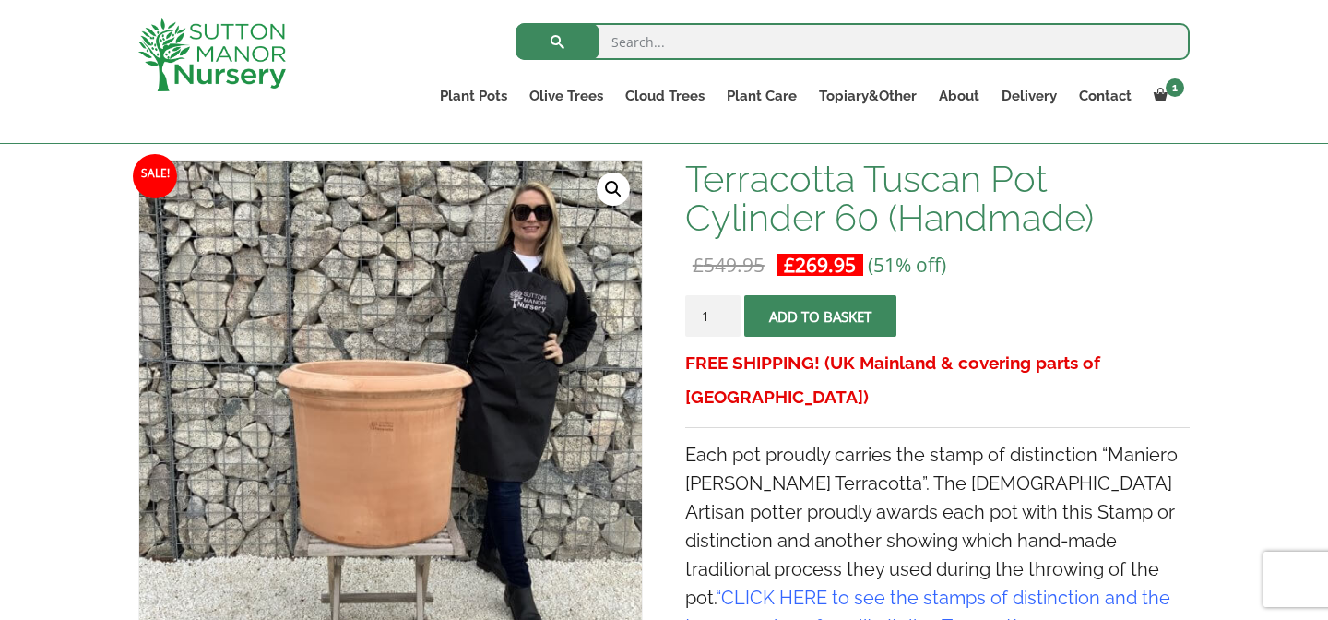
scroll to position [160, 0]
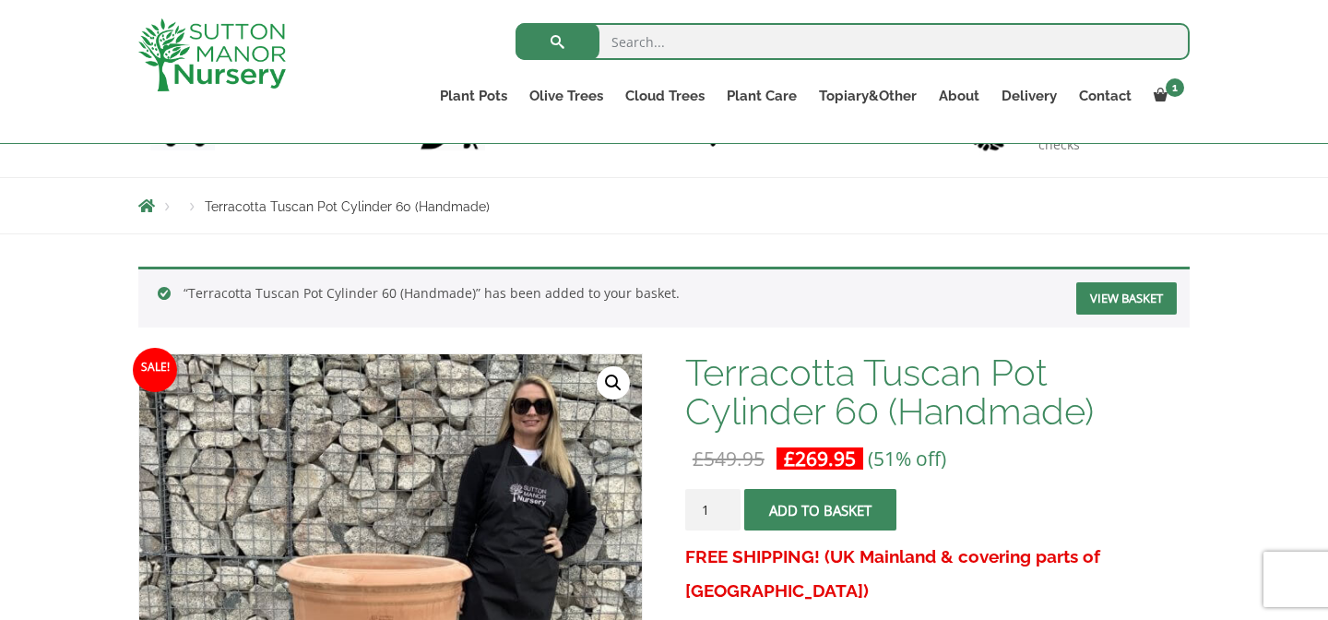
click at [1117, 299] on link "View basket" at bounding box center [1126, 298] width 101 height 32
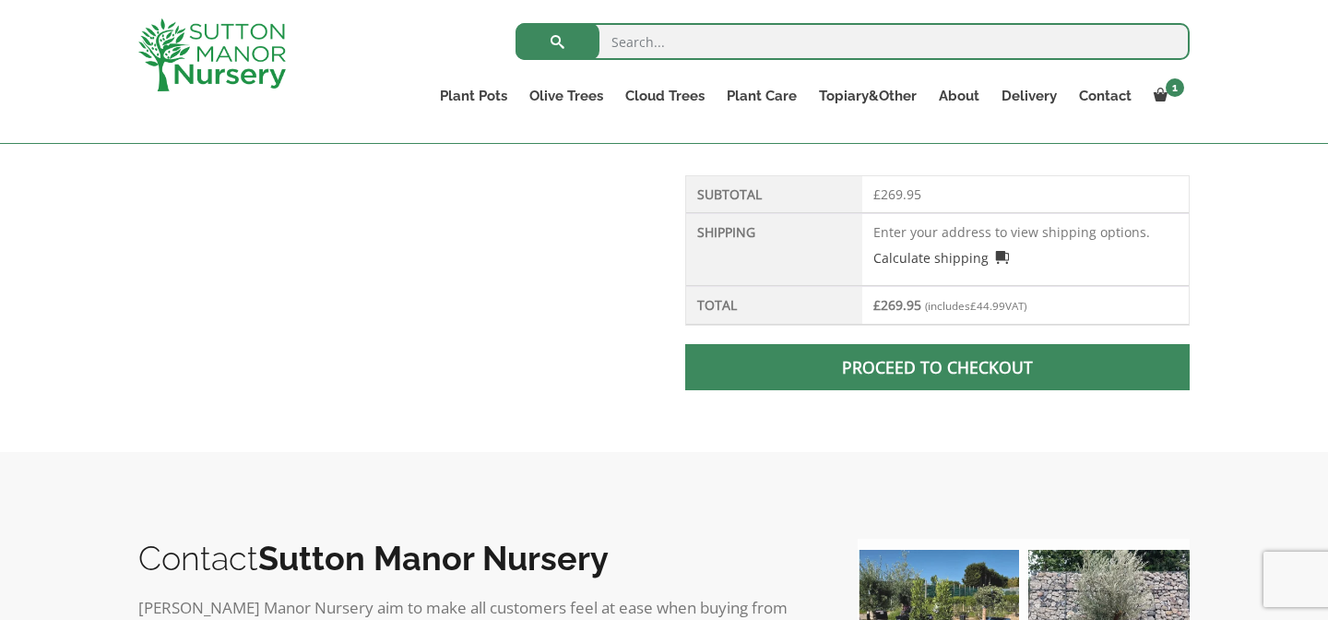
scroll to position [825, 0]
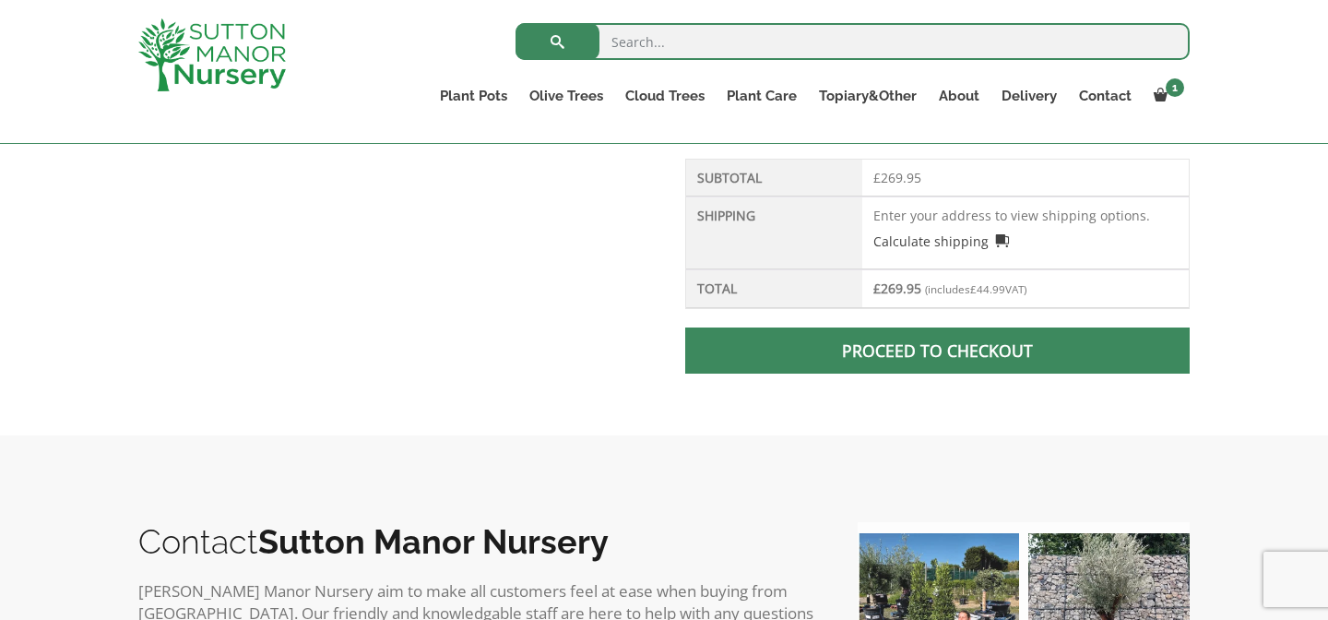
click at [767, 44] on input "search" at bounding box center [853, 41] width 674 height 37
type input "pot feet"
click at [516, 23] on button "submit" at bounding box center [558, 41] width 84 height 37
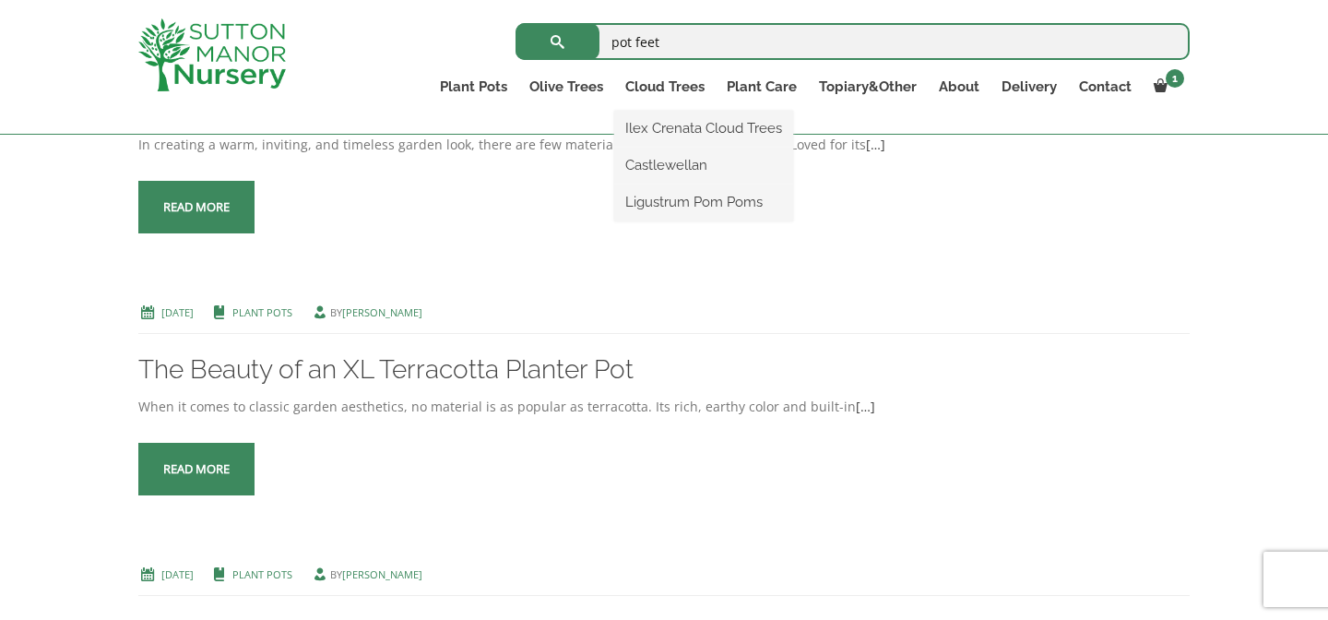
scroll to position [424, 0]
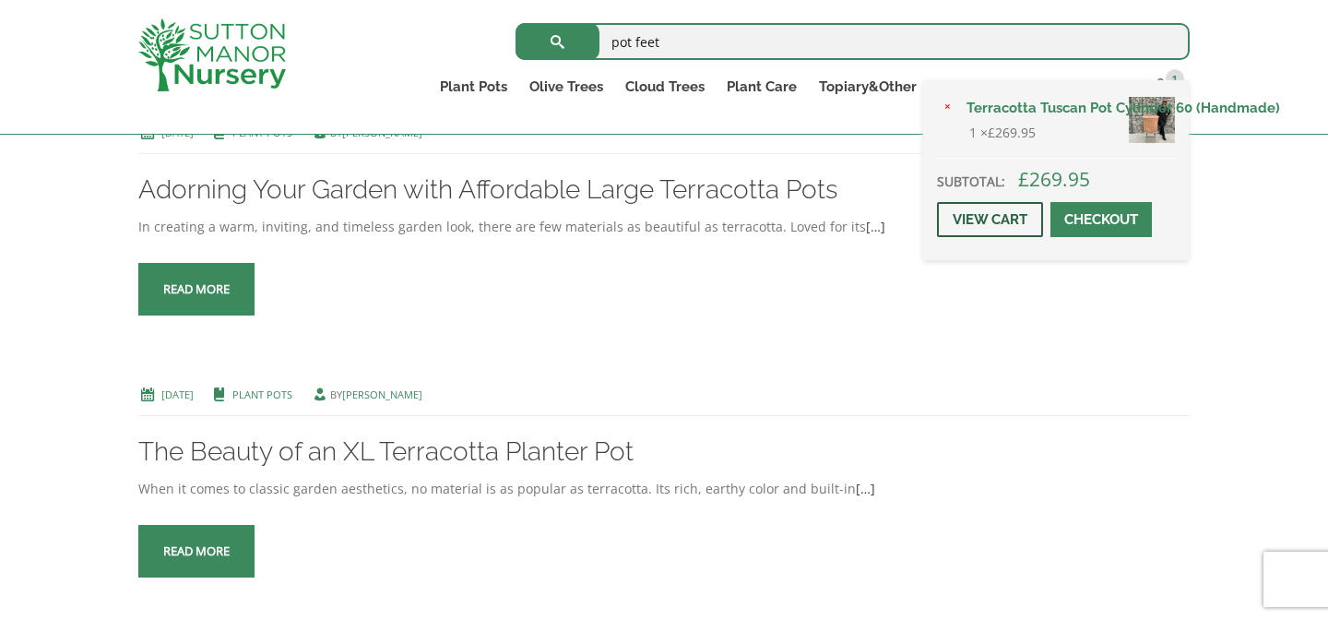
click at [1008, 217] on link "View cart" at bounding box center [990, 219] width 106 height 35
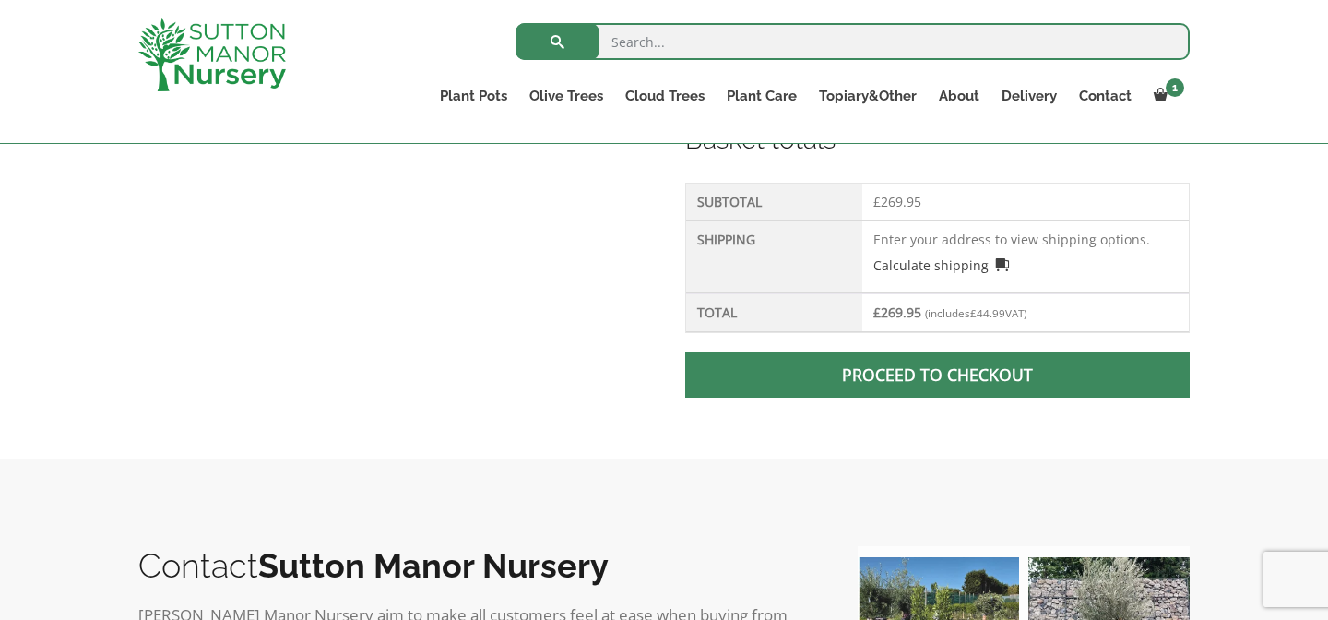
scroll to position [804, 0]
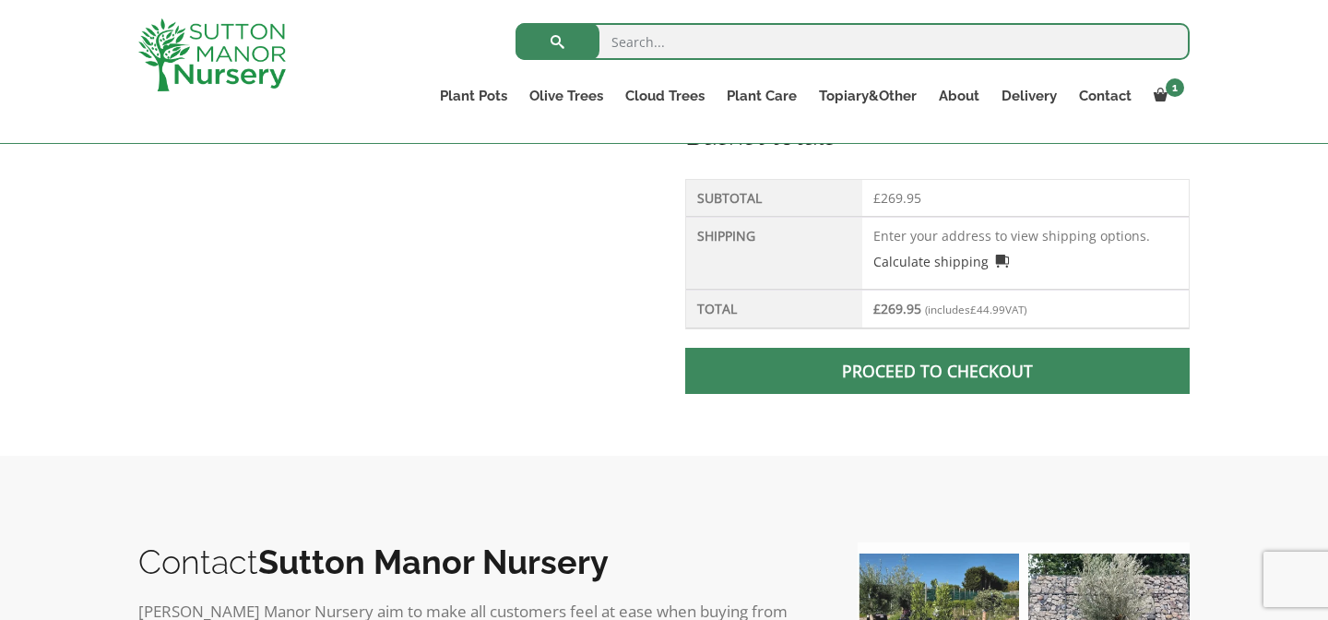
click at [937, 371] on span at bounding box center [937, 371] width 0 height 0
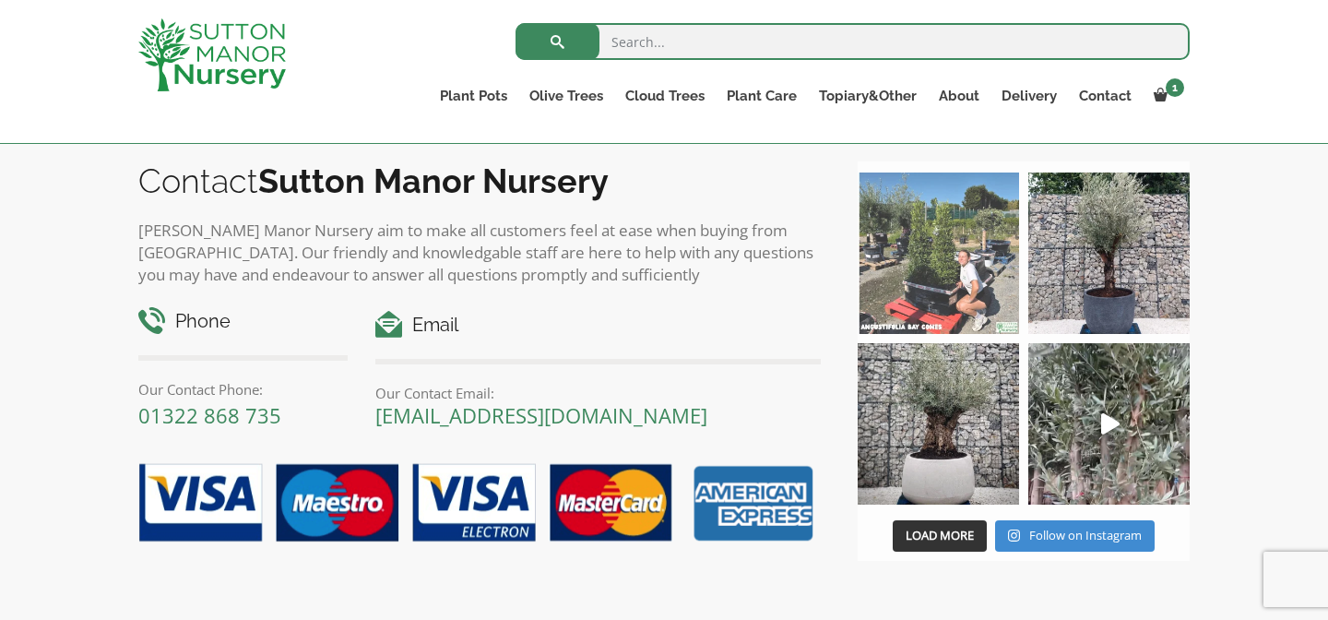
scroll to position [2413, 0]
